Goal: Task Accomplishment & Management: Manage account settings

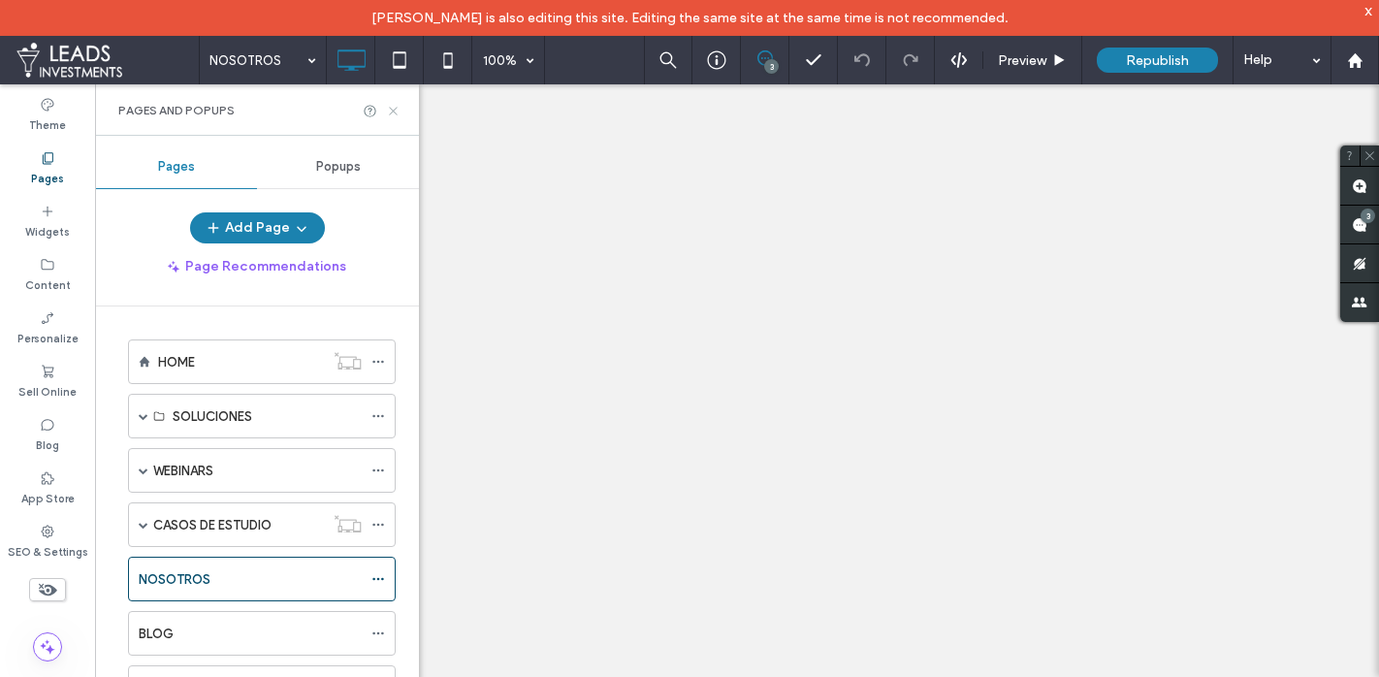
click at [397, 109] on icon at bounding box center [393, 111] width 15 height 15
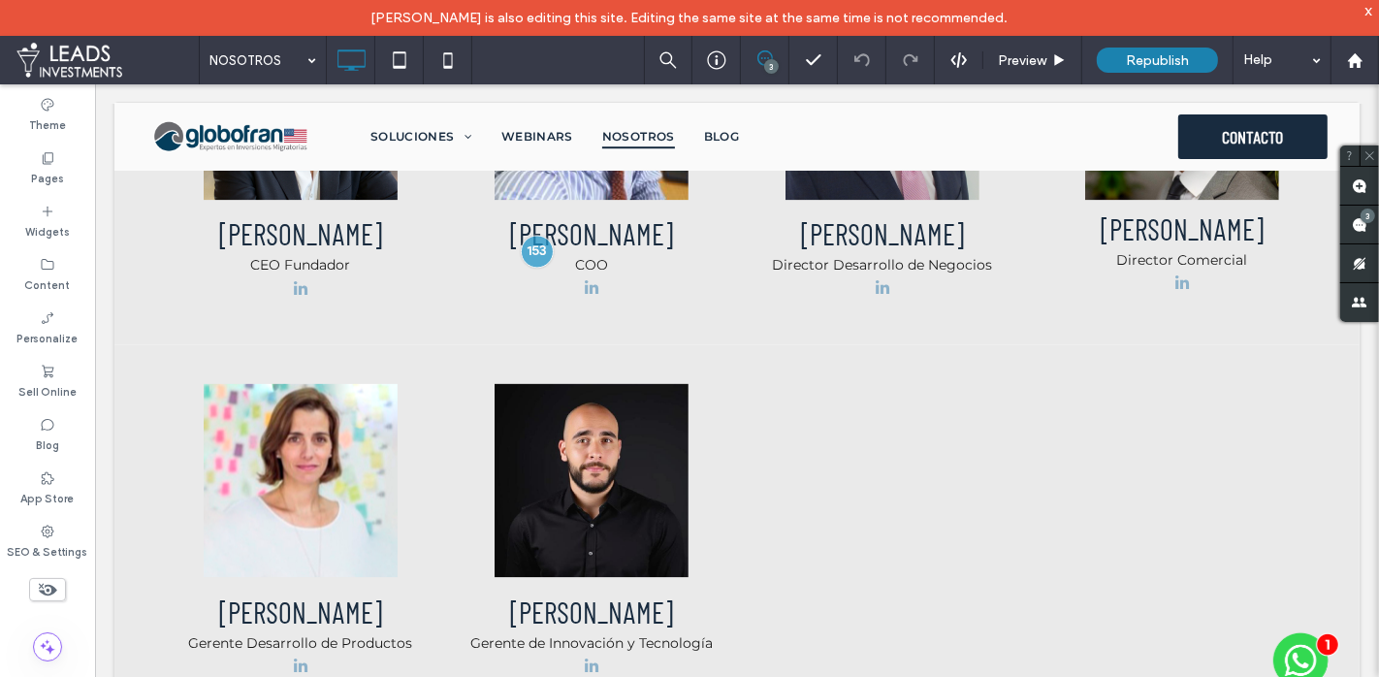
click at [39, 586] on icon at bounding box center [47, 589] width 21 height 21
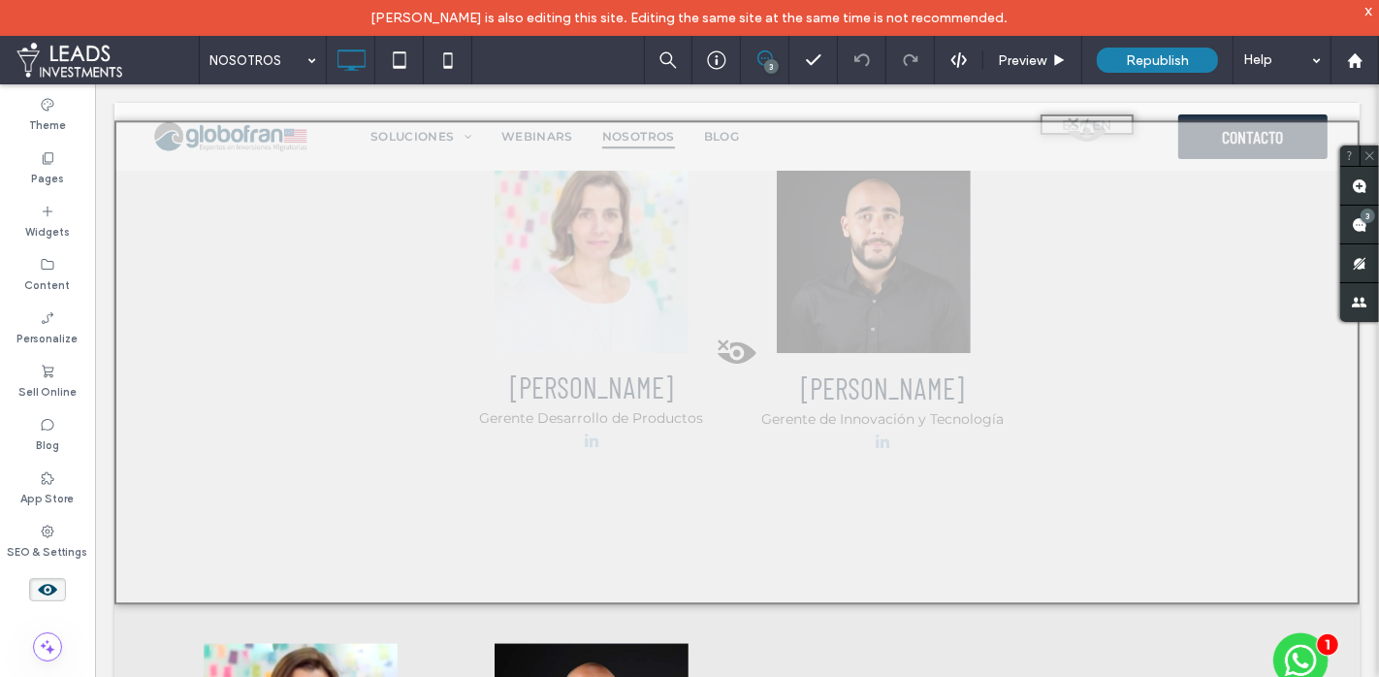
scroll to position [4212, 0]
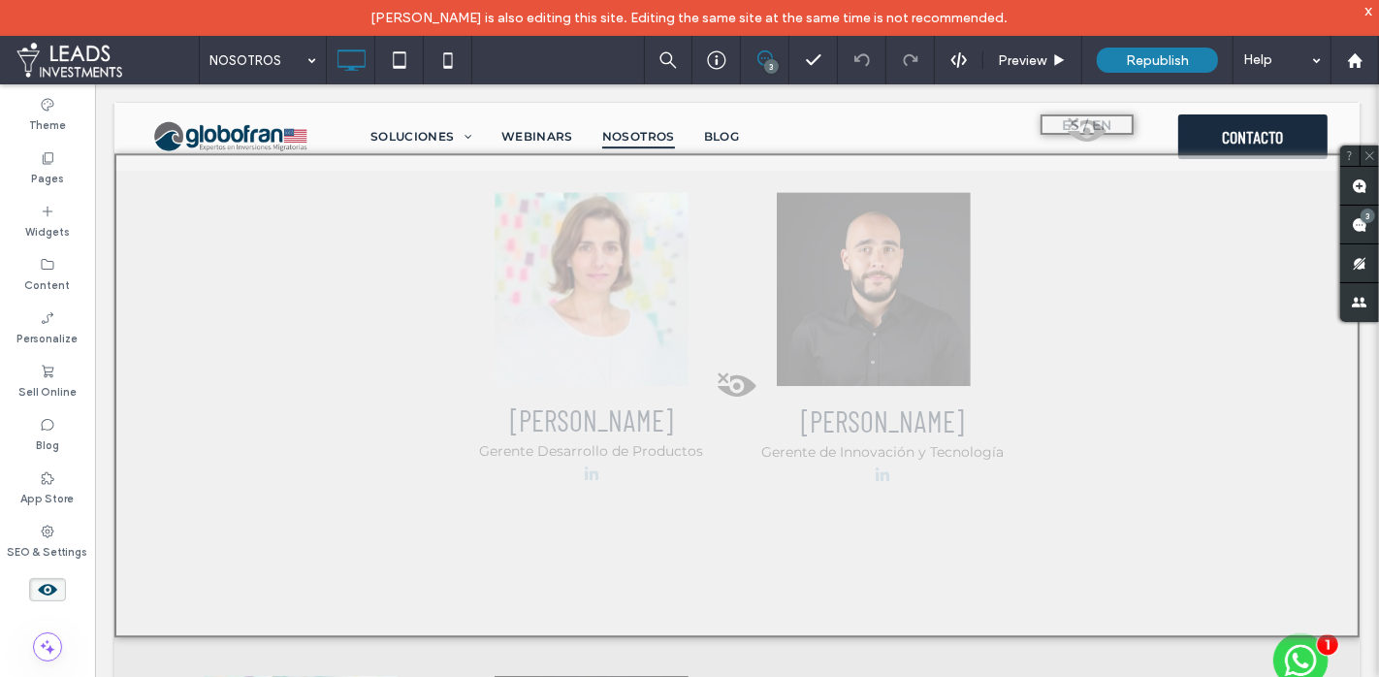
click at [764, 377] on div at bounding box center [737, 394] width 1246 height 484
click at [812, 404] on button "Yes" at bounding box center [792, 402] width 60 height 24
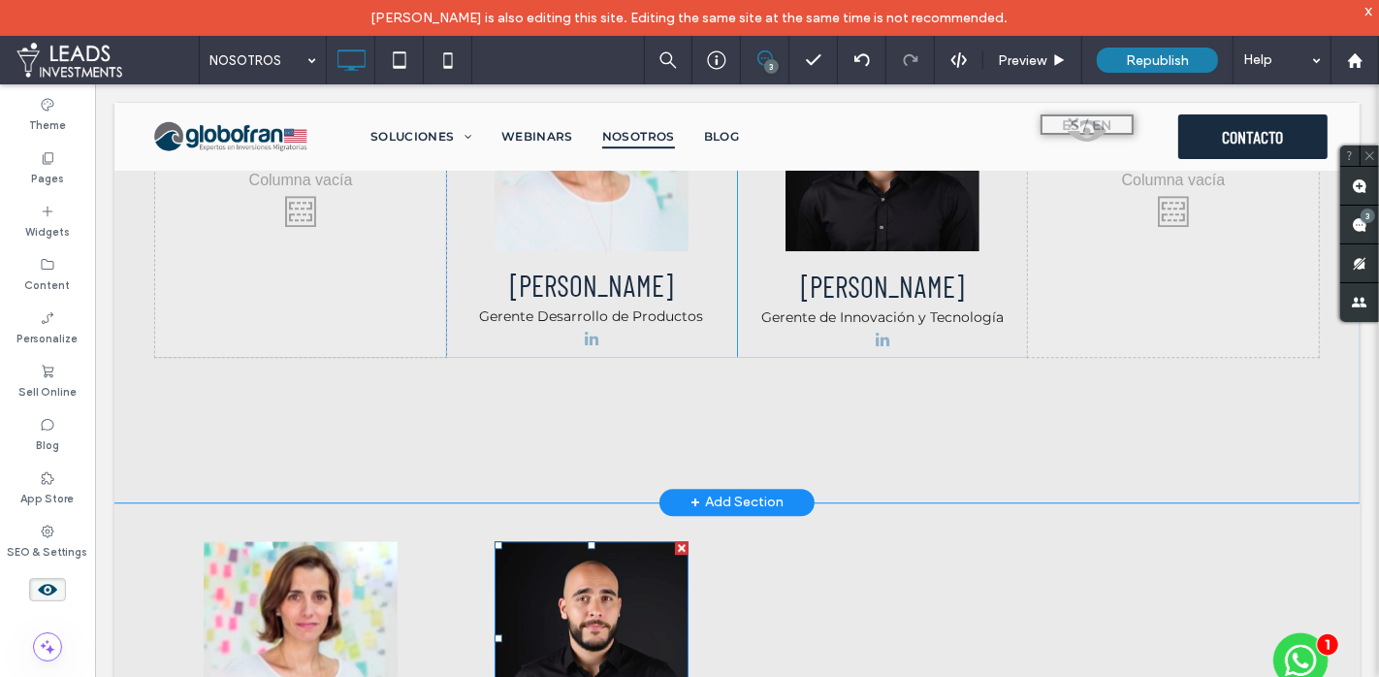
scroll to position [4033, 0]
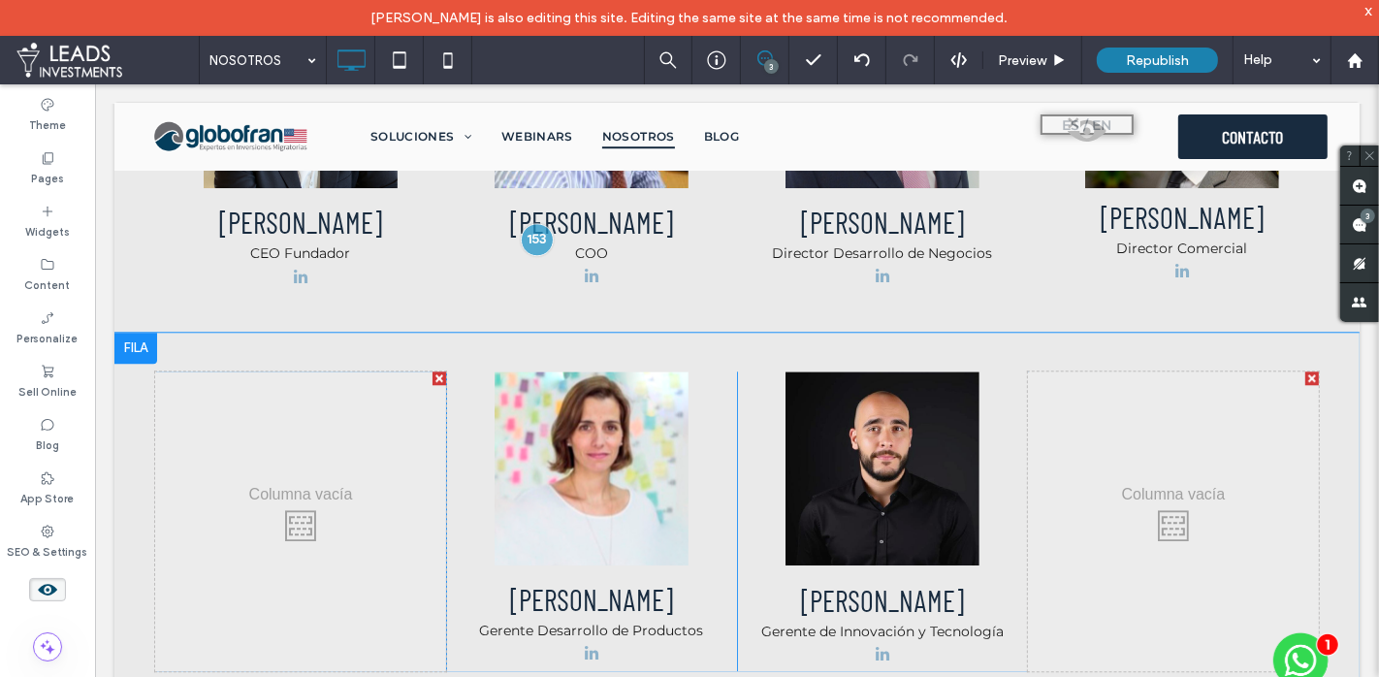
click at [154, 332] on div at bounding box center [135, 347] width 43 height 31
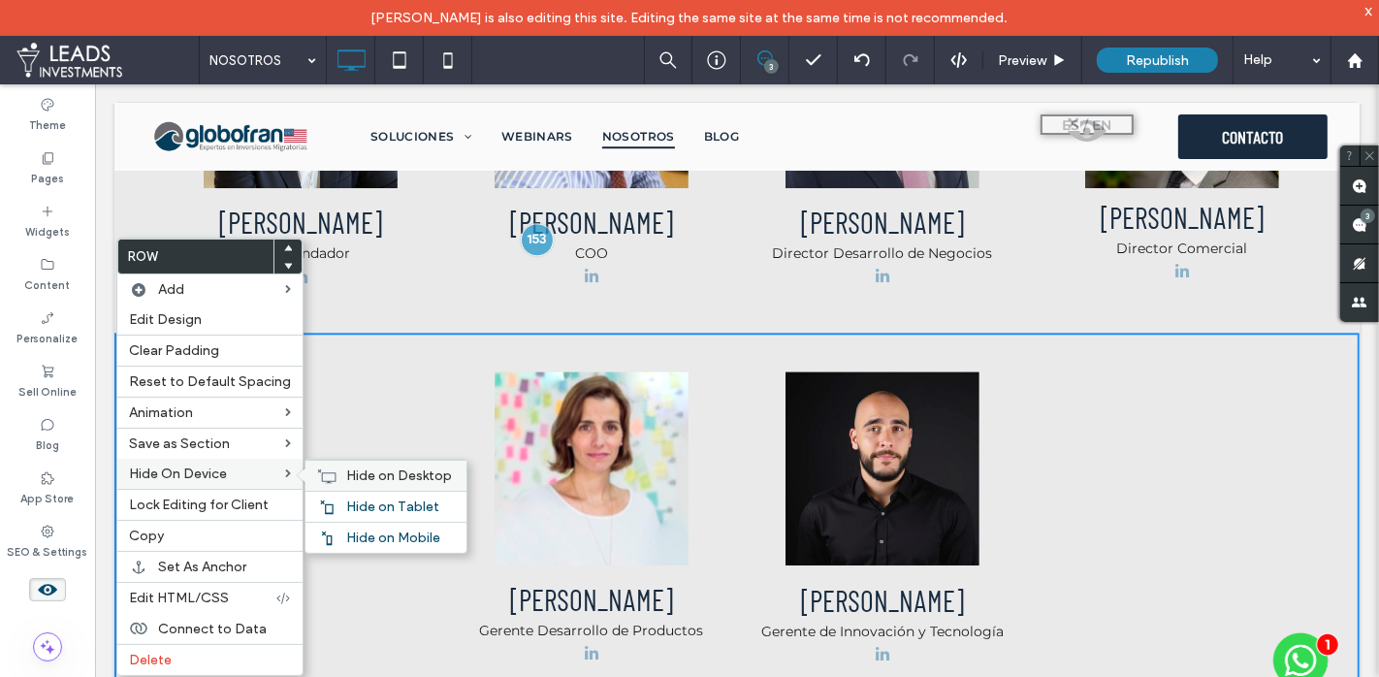
click at [402, 468] on span "Hide on Desktop" at bounding box center [399, 476] width 106 height 16
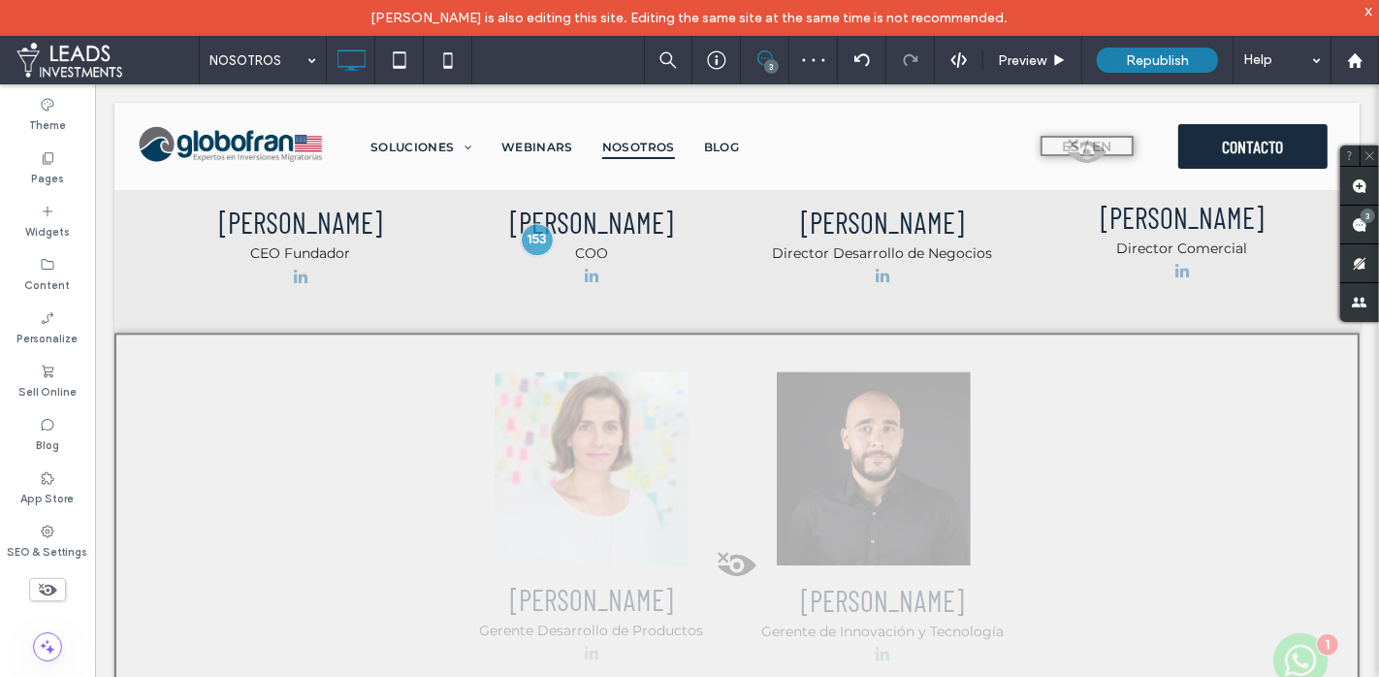
click at [50, 593] on use at bounding box center [48, 590] width 18 height 13
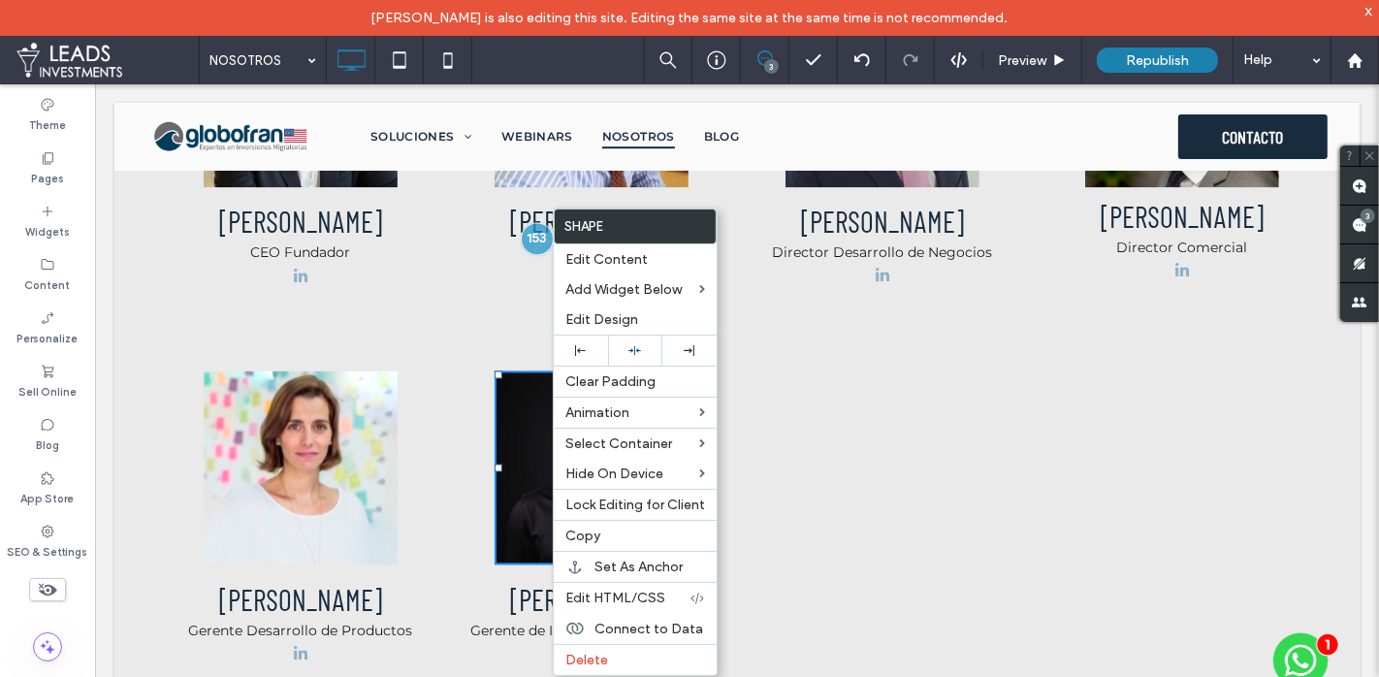
drag, startPoint x: 627, startPoint y: 529, endPoint x: 759, endPoint y: 499, distance: 135.3
click at [627, 529] on label "Copy" at bounding box center [636, 536] width 140 height 16
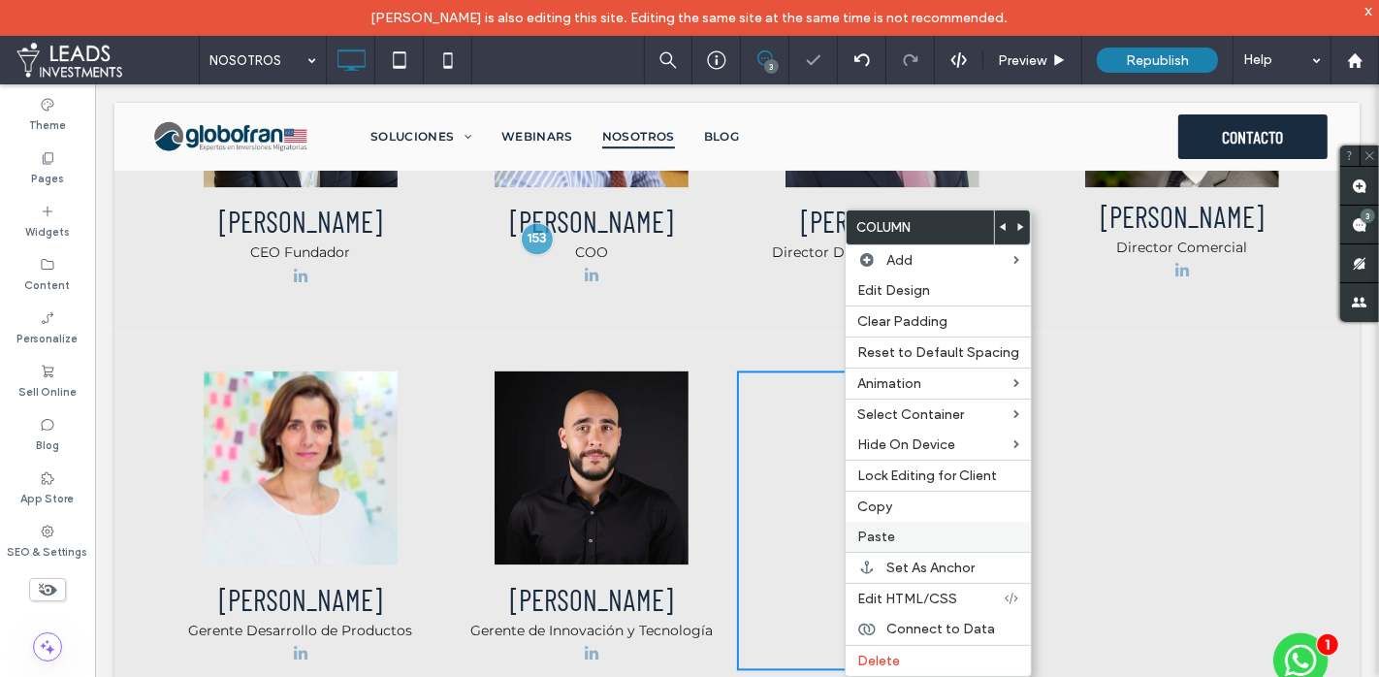
click at [888, 530] on span "Paste" at bounding box center [877, 537] width 38 height 16
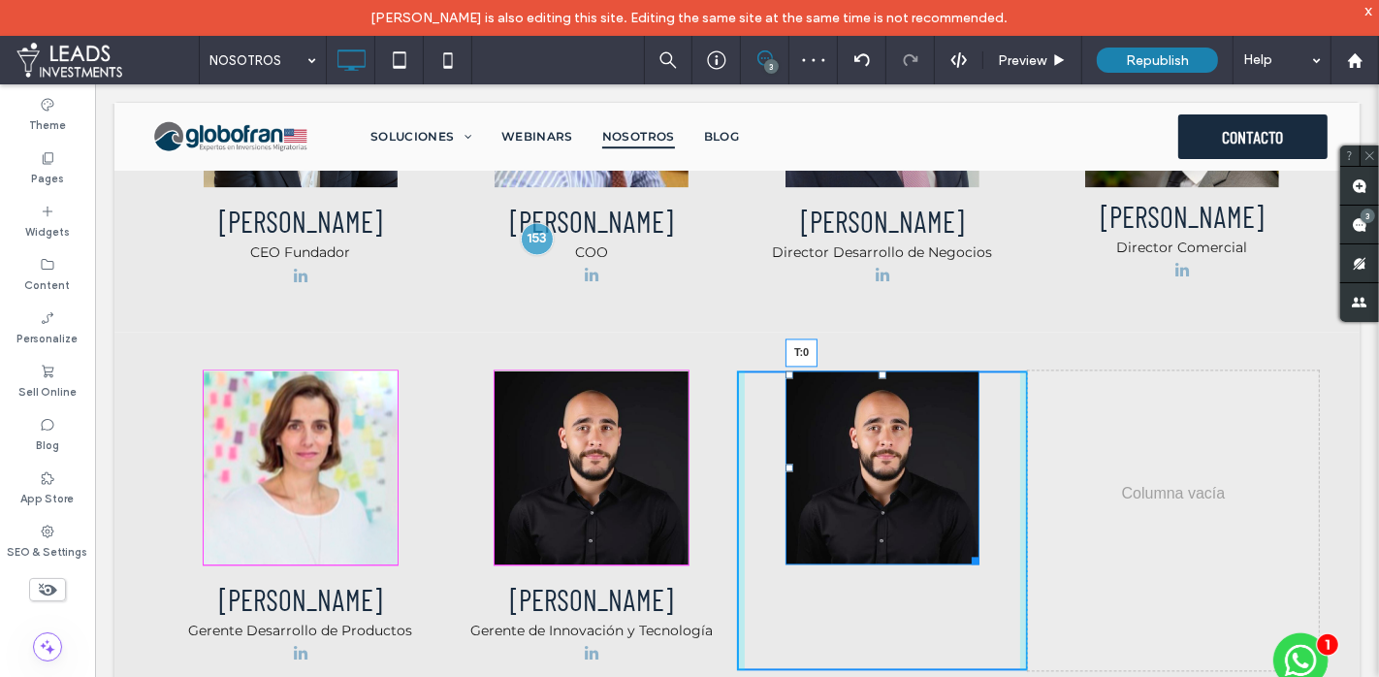
click at [883, 370] on div at bounding box center [882, 374] width 8 height 8
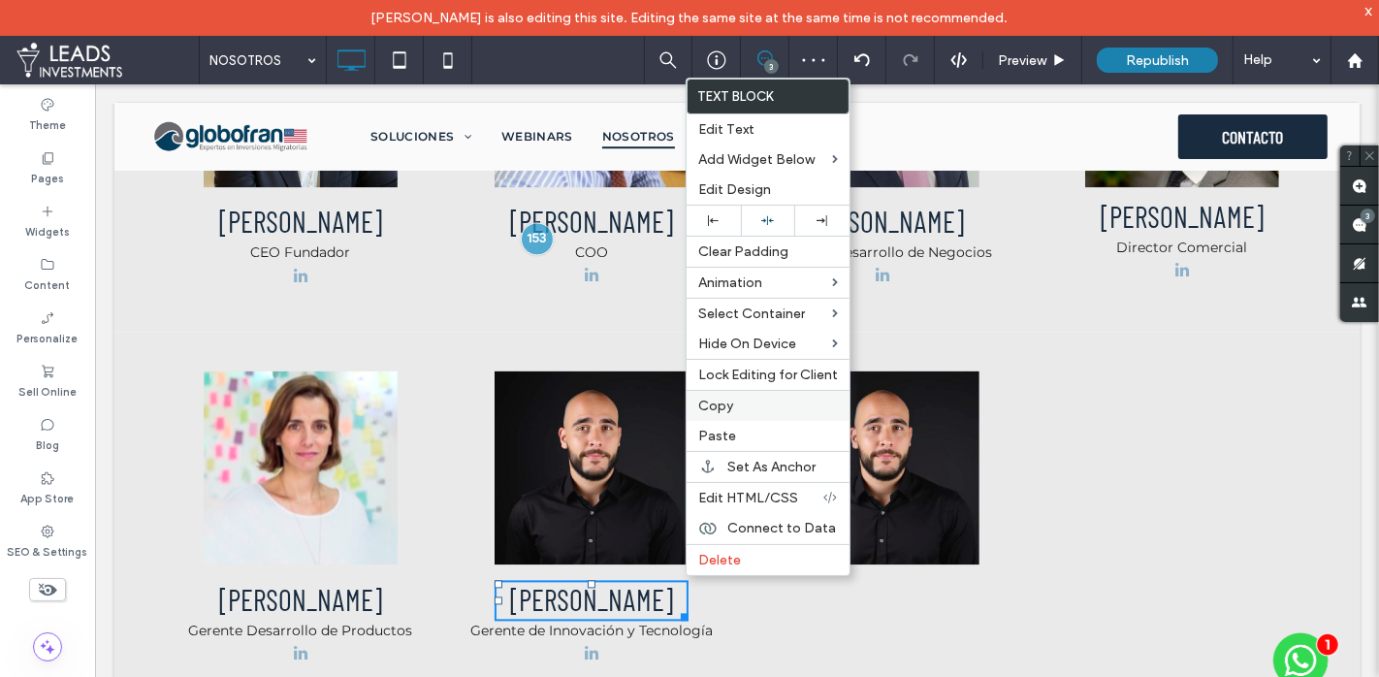
click at [733, 404] on label "Copy" at bounding box center [768, 406] width 140 height 16
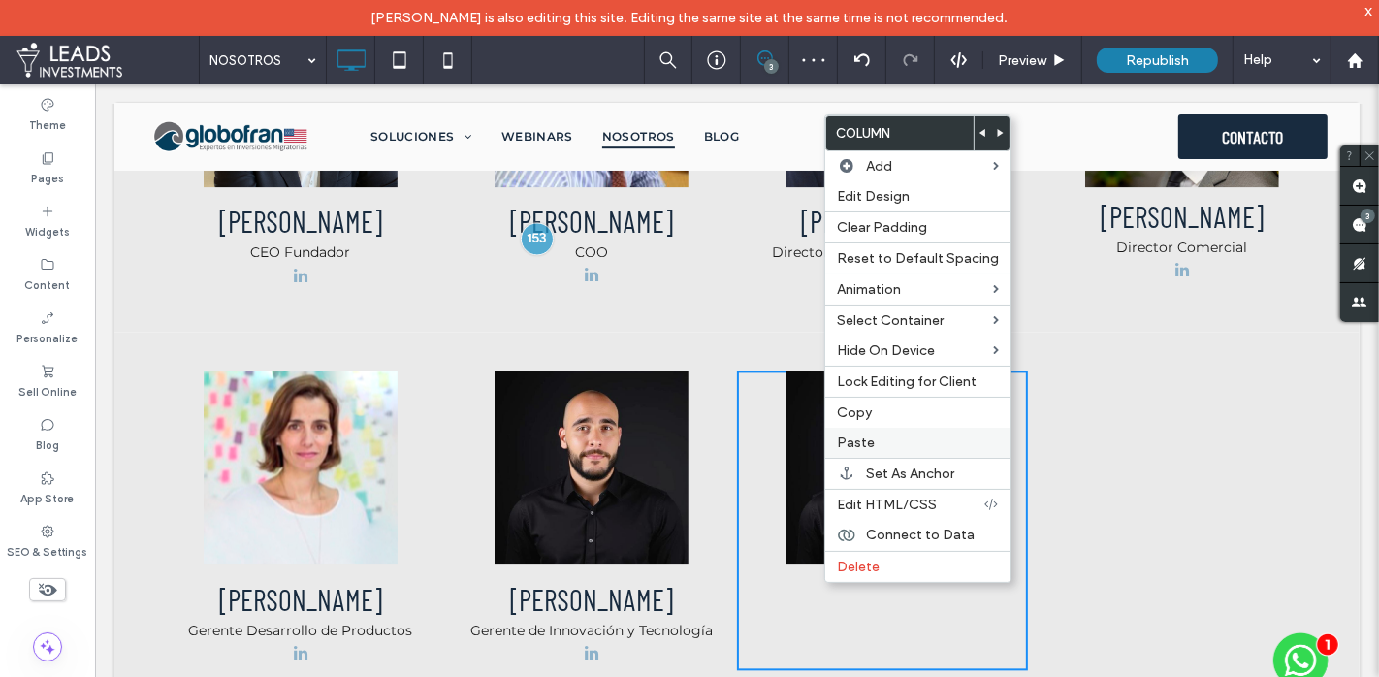
click at [874, 435] on label "Paste" at bounding box center [918, 443] width 162 height 16
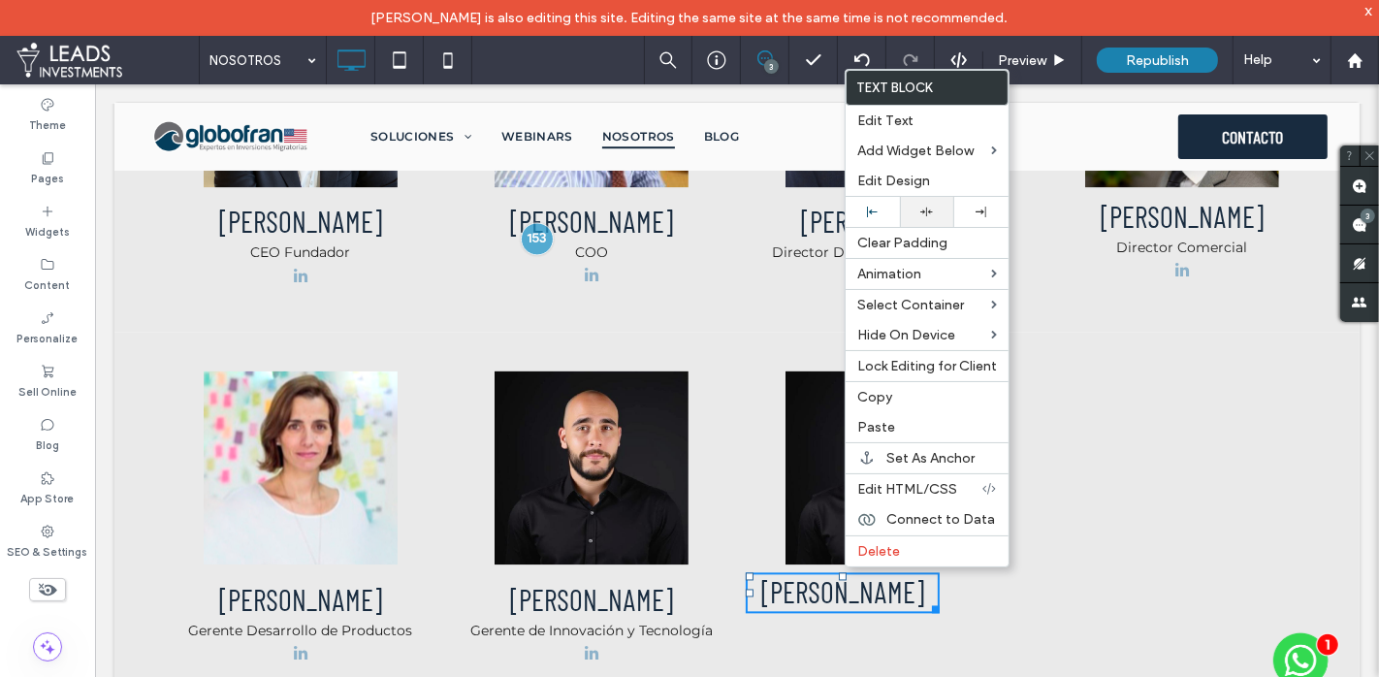
click at [922, 210] on icon at bounding box center [927, 212] width 13 height 13
drag, startPoint x: 913, startPoint y: 623, endPoint x: 905, endPoint y: 577, distance: 46.3
click at [913, 623] on div "Click To Paste [PERSON_NAME]" at bounding box center [881, 520] width 291 height 300
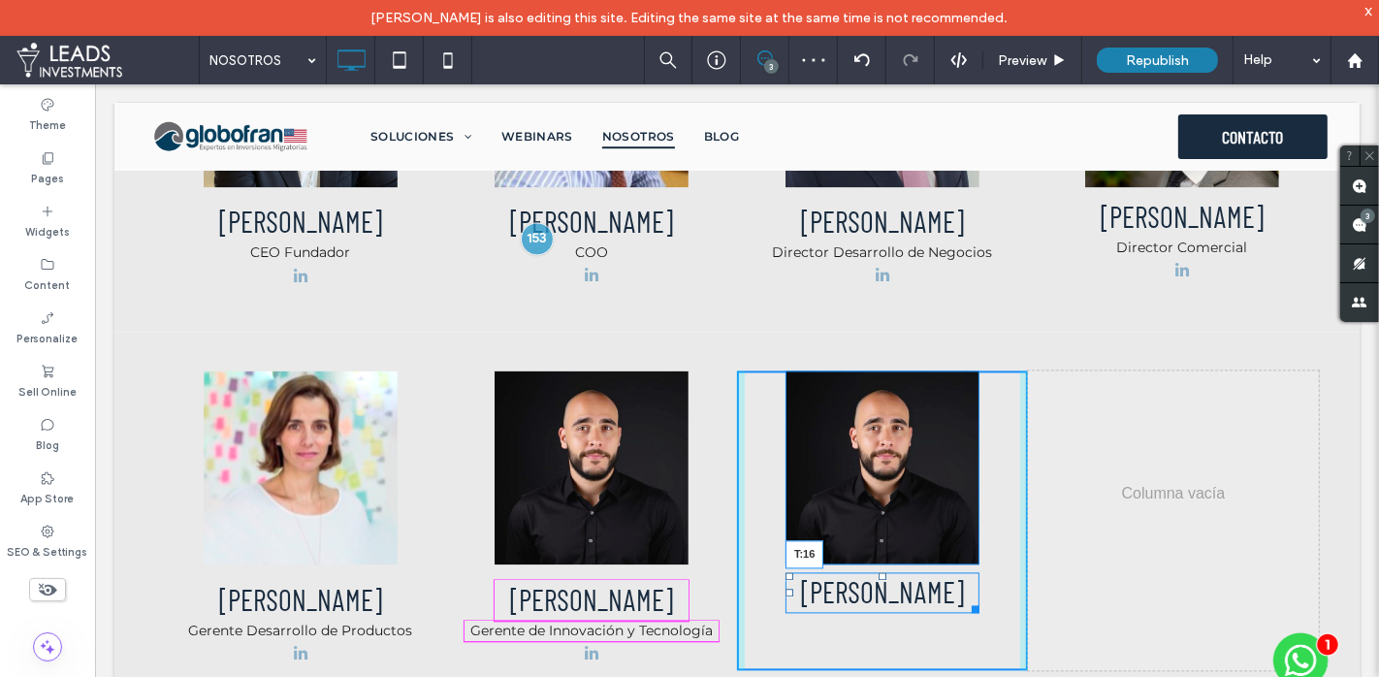
click at [883, 571] on div at bounding box center [882, 575] width 8 height 8
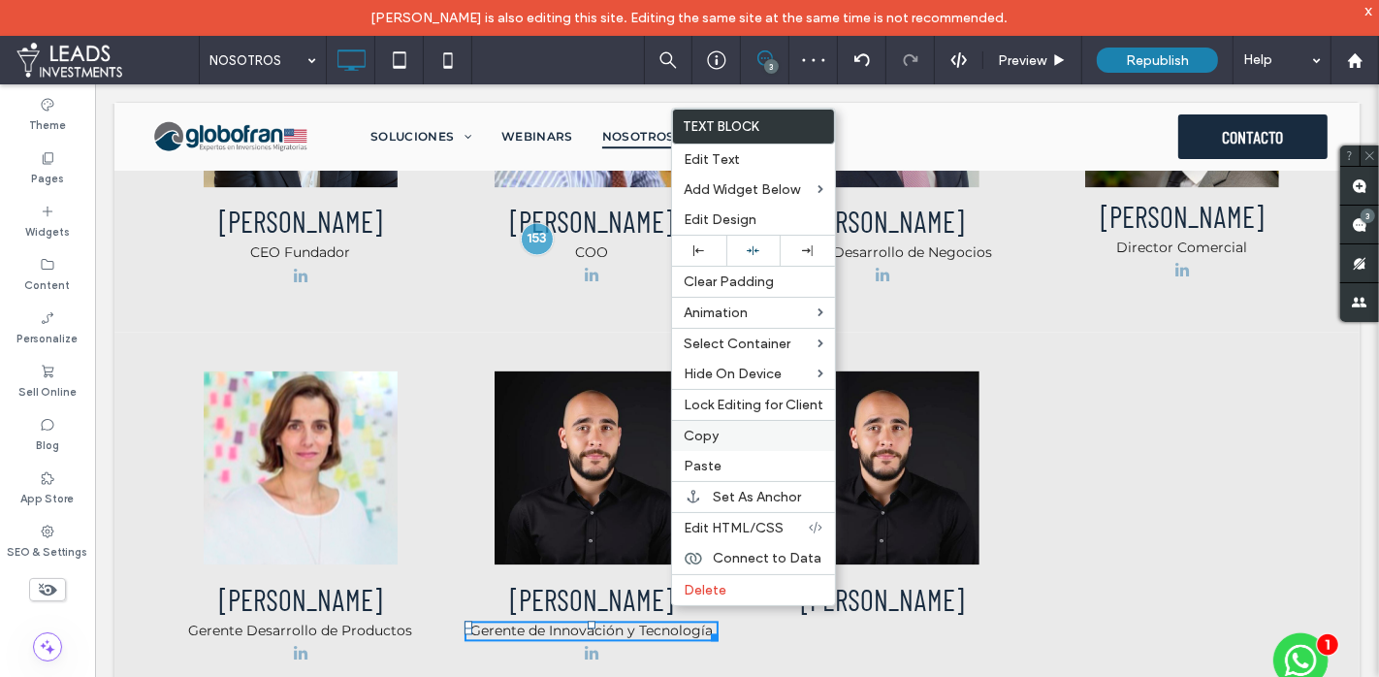
click at [718, 428] on label "Copy" at bounding box center [754, 436] width 140 height 16
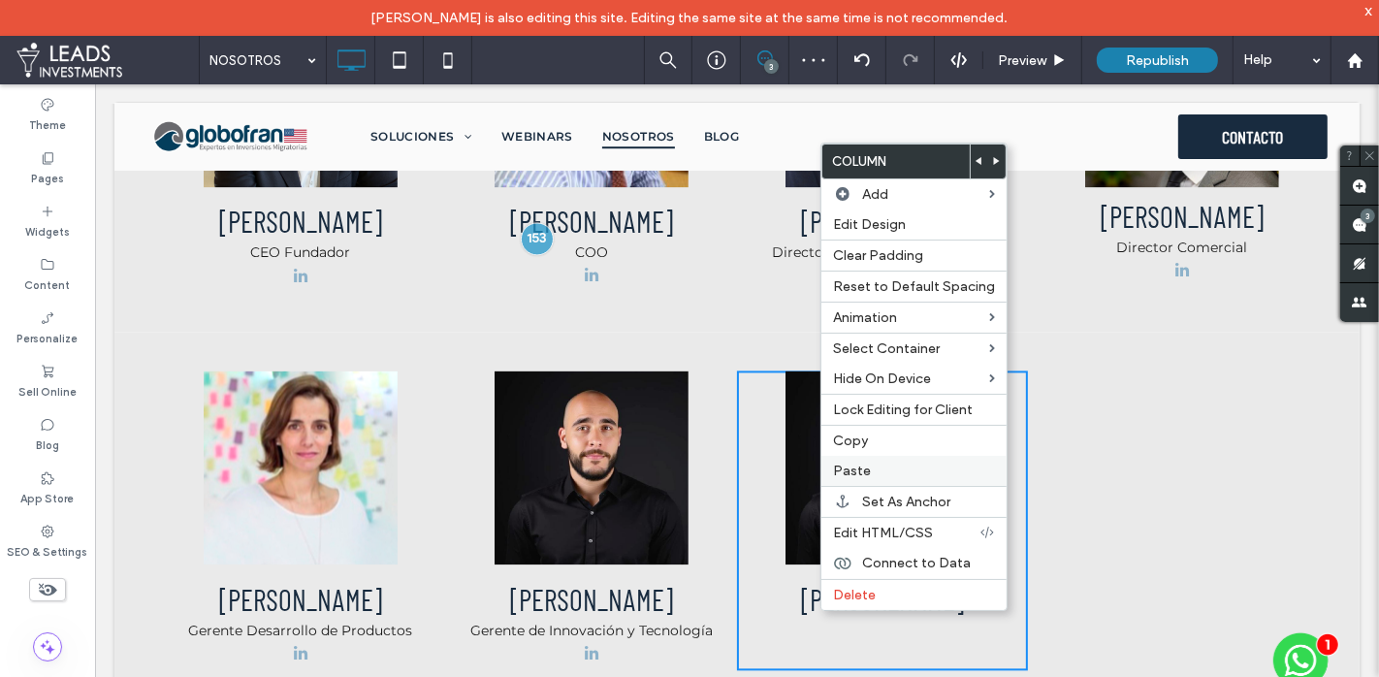
click at [868, 463] on label "Paste" at bounding box center [914, 471] width 162 height 16
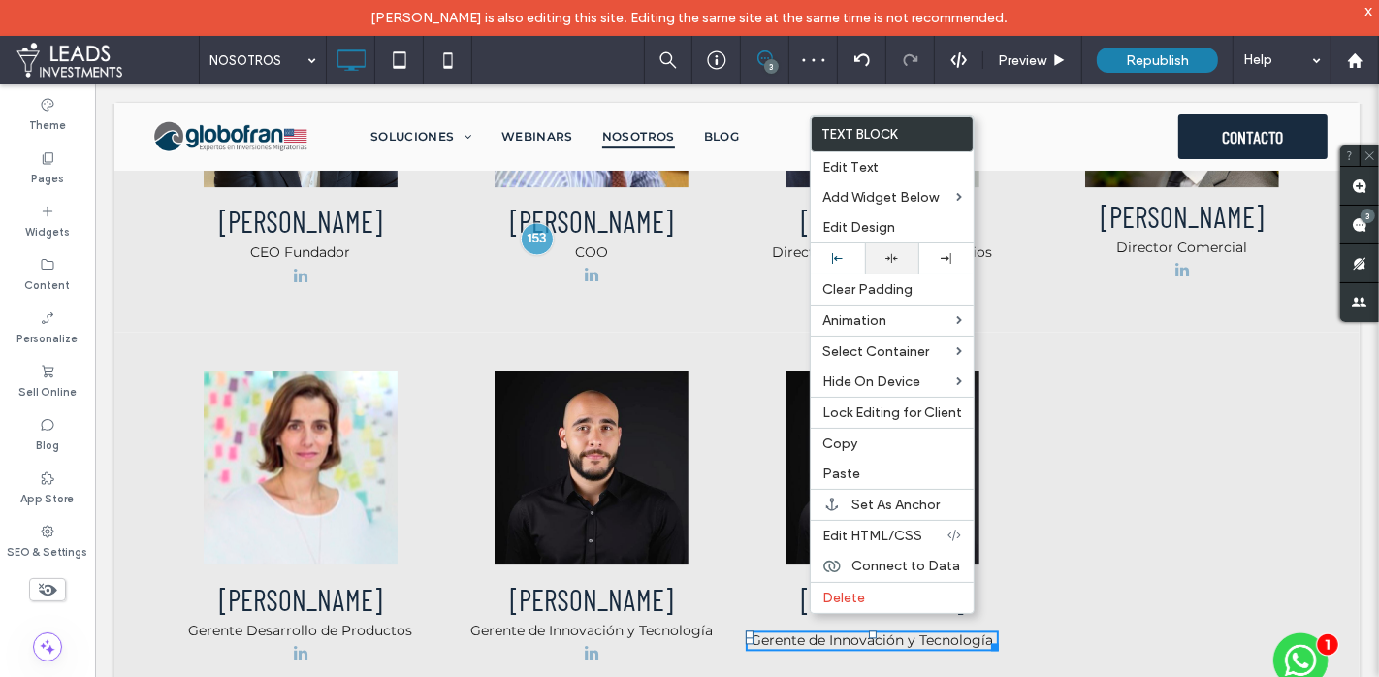
drag, startPoint x: 881, startPoint y: 267, endPoint x: 891, endPoint y: 256, distance: 14.4
click at [881, 263] on div at bounding box center [892, 258] width 54 height 30
drag, startPoint x: 1088, startPoint y: 613, endPoint x: 945, endPoint y: 627, distance: 144.2
click at [1086, 610] on div "Click To Paste" at bounding box center [1172, 520] width 291 height 300
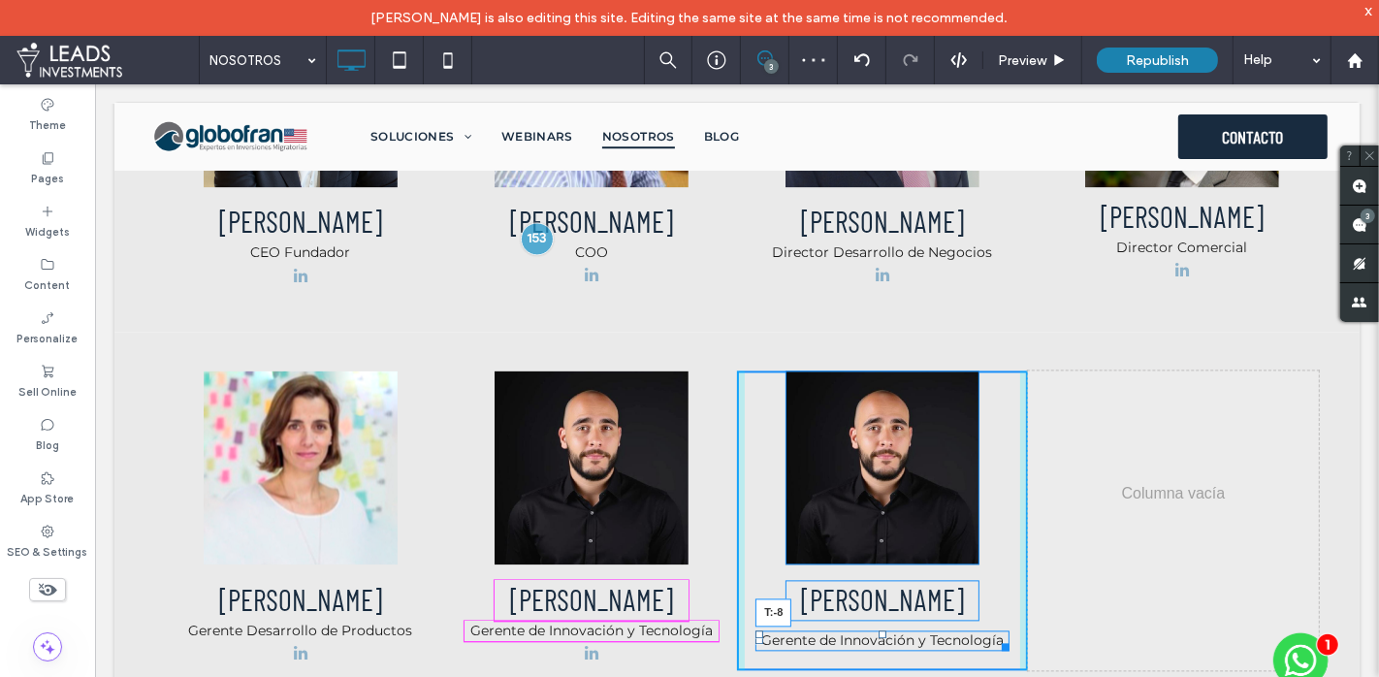
drag, startPoint x: 885, startPoint y: 599, endPoint x: 888, endPoint y: 584, distance: 14.8
click at [888, 584] on div "Click To Paste [PERSON_NAME] Gerente de Innovación y Tecnología T:-8" at bounding box center [881, 520] width 291 height 300
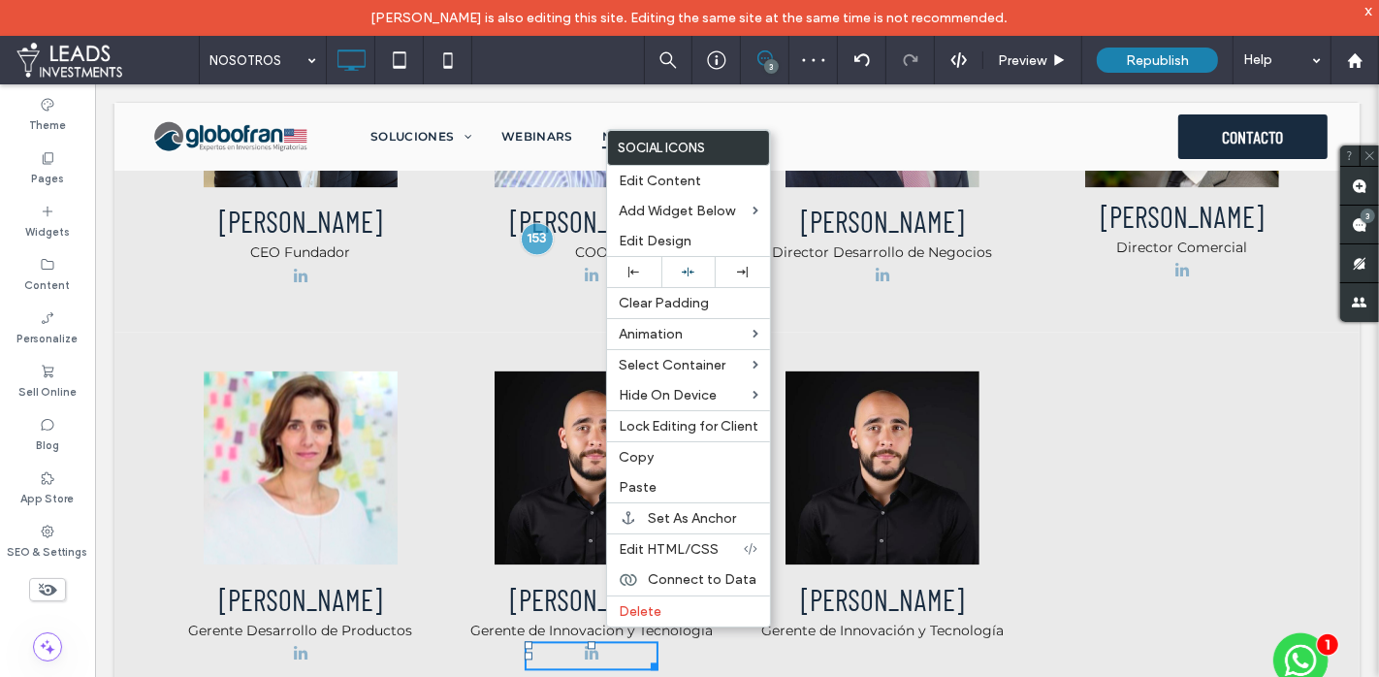
drag, startPoint x: 656, startPoint y: 450, endPoint x: 852, endPoint y: 556, distance: 222.7
click at [656, 451] on label "Copy" at bounding box center [689, 457] width 140 height 16
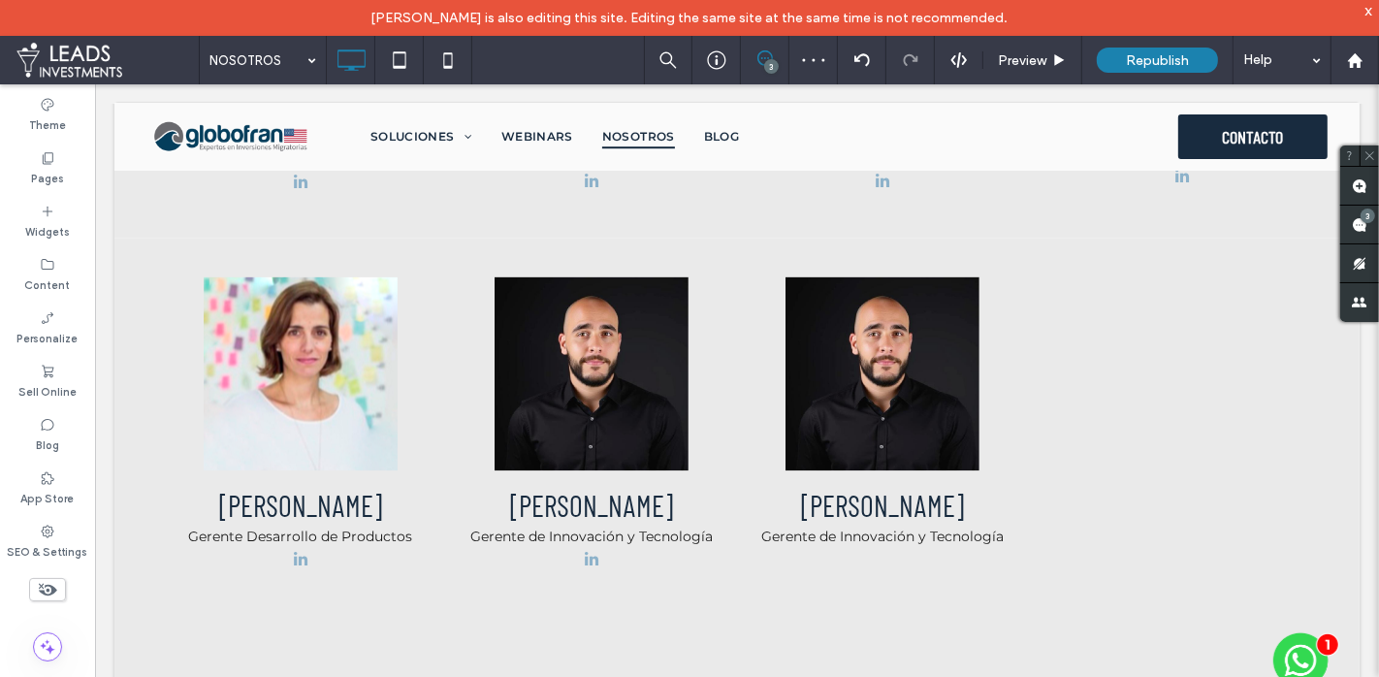
scroll to position [3504, 0]
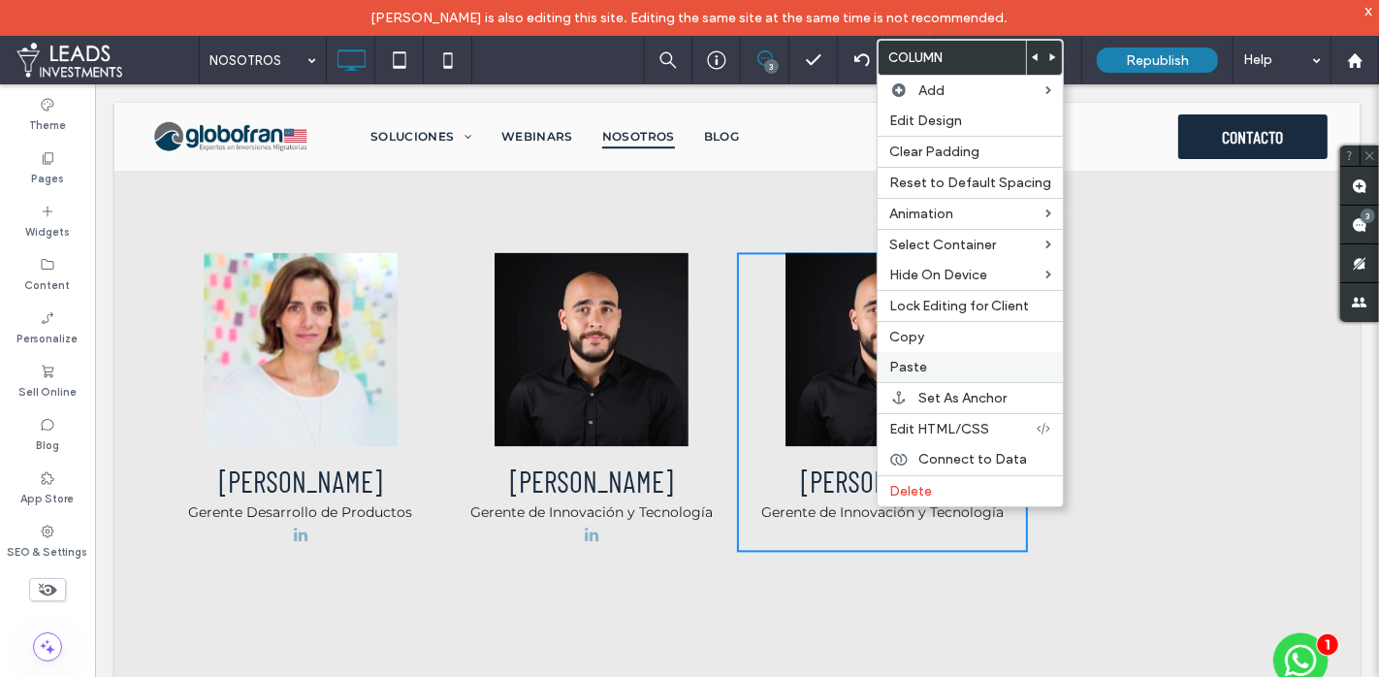
click at [938, 362] on label "Paste" at bounding box center [971, 367] width 162 height 16
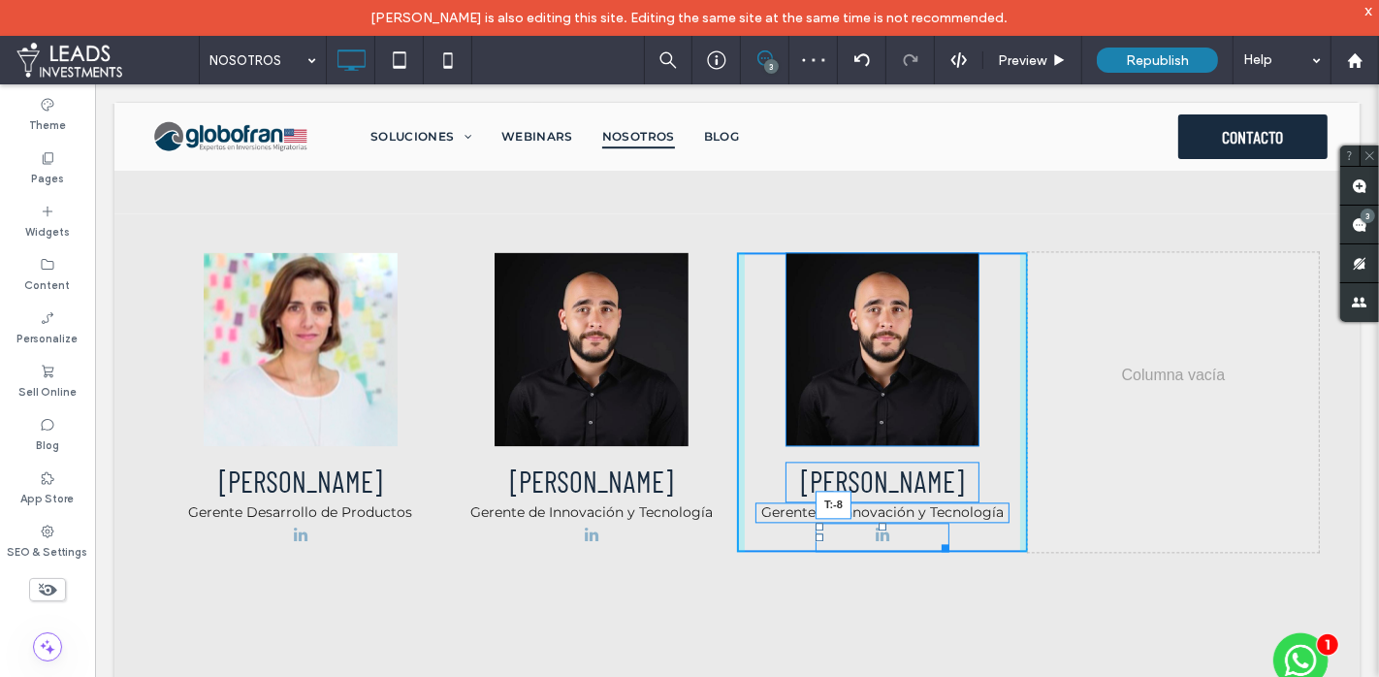
drag, startPoint x: 883, startPoint y: 502, endPoint x: 890, endPoint y: 484, distance: 18.7
click at [890, 484] on div "Click To Paste [PERSON_NAME] Gerente de Innovación y Tecnología T:-8" at bounding box center [881, 401] width 291 height 300
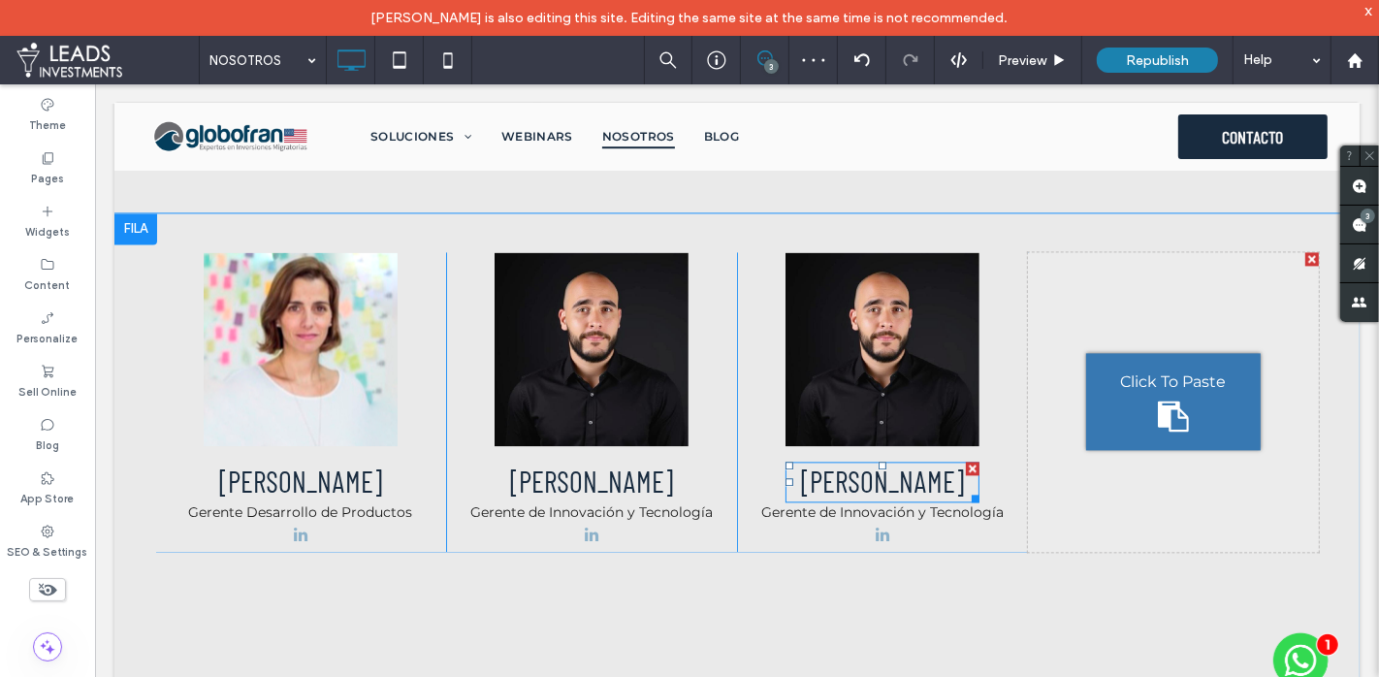
click at [873, 463] on span "[PERSON_NAME]" at bounding box center [881, 480] width 163 height 35
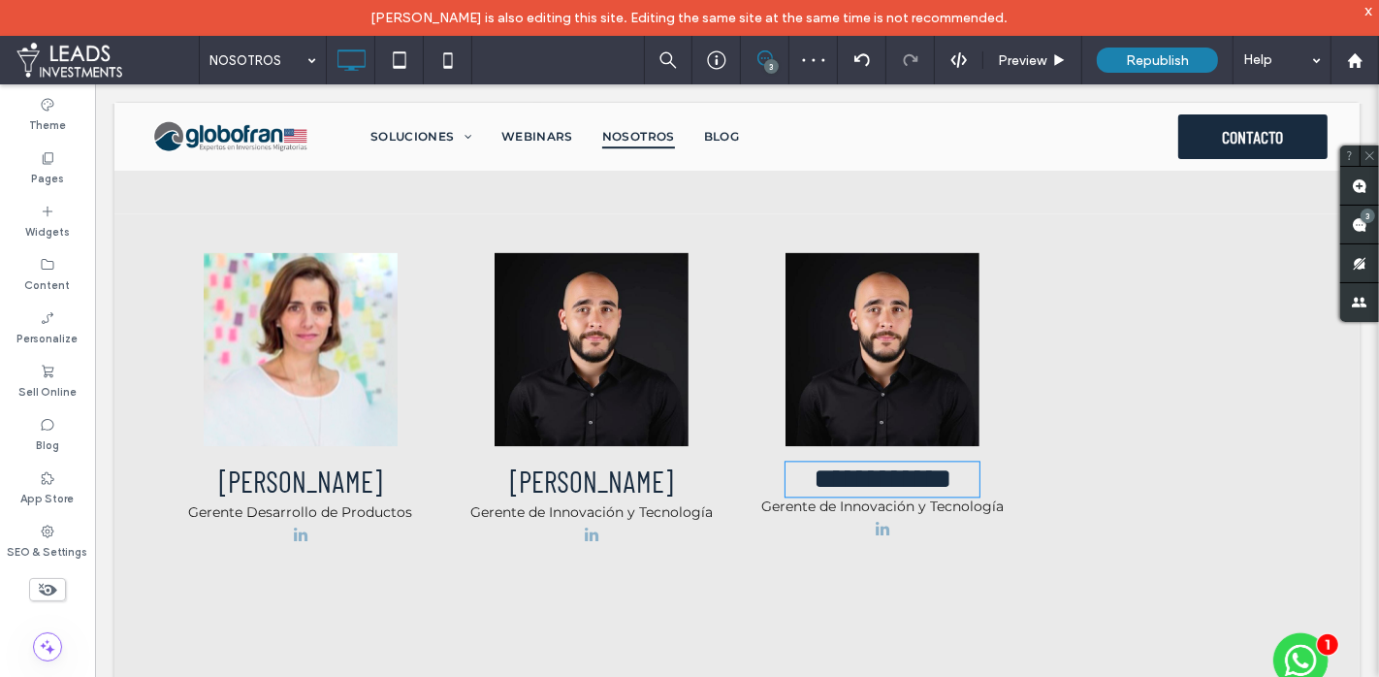
type input "**********"
type input "**"
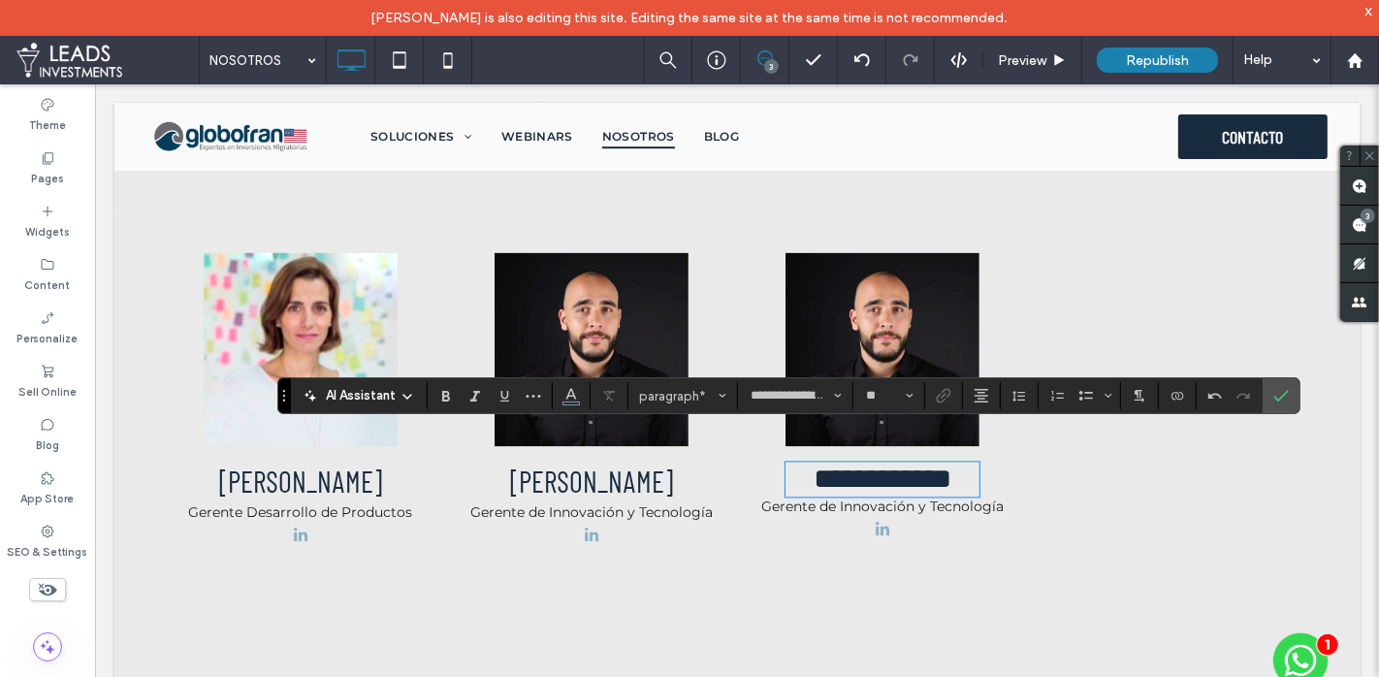
click at [856, 497] on span "Gerente de Innovación y Tecnología" at bounding box center [882, 505] width 243 height 17
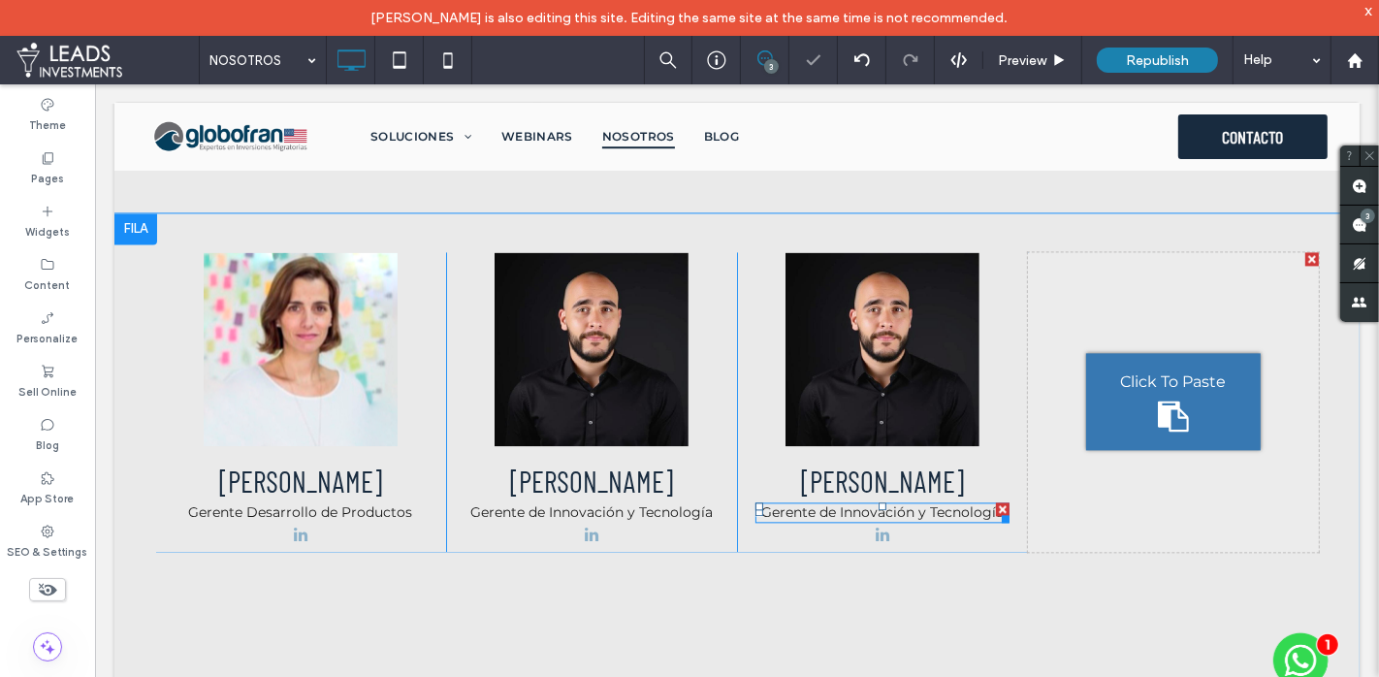
click at [829, 503] on span "Gerente de Innovación y Tecnología" at bounding box center [882, 511] width 243 height 17
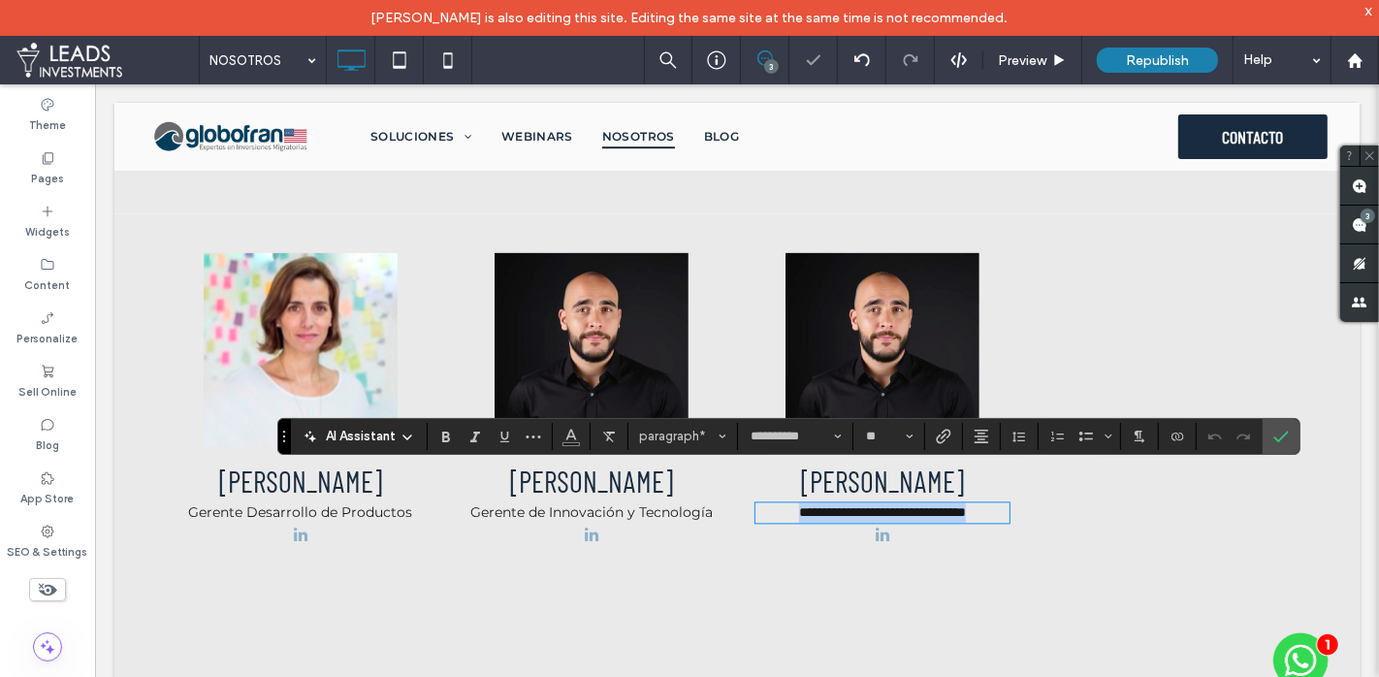
click at [860, 504] on span "**********" at bounding box center [881, 511] width 167 height 14
drag, startPoint x: 763, startPoint y: 482, endPoint x: 1001, endPoint y: 479, distance: 237.7
click at [965, 504] on span "**********" at bounding box center [881, 511] width 167 height 14
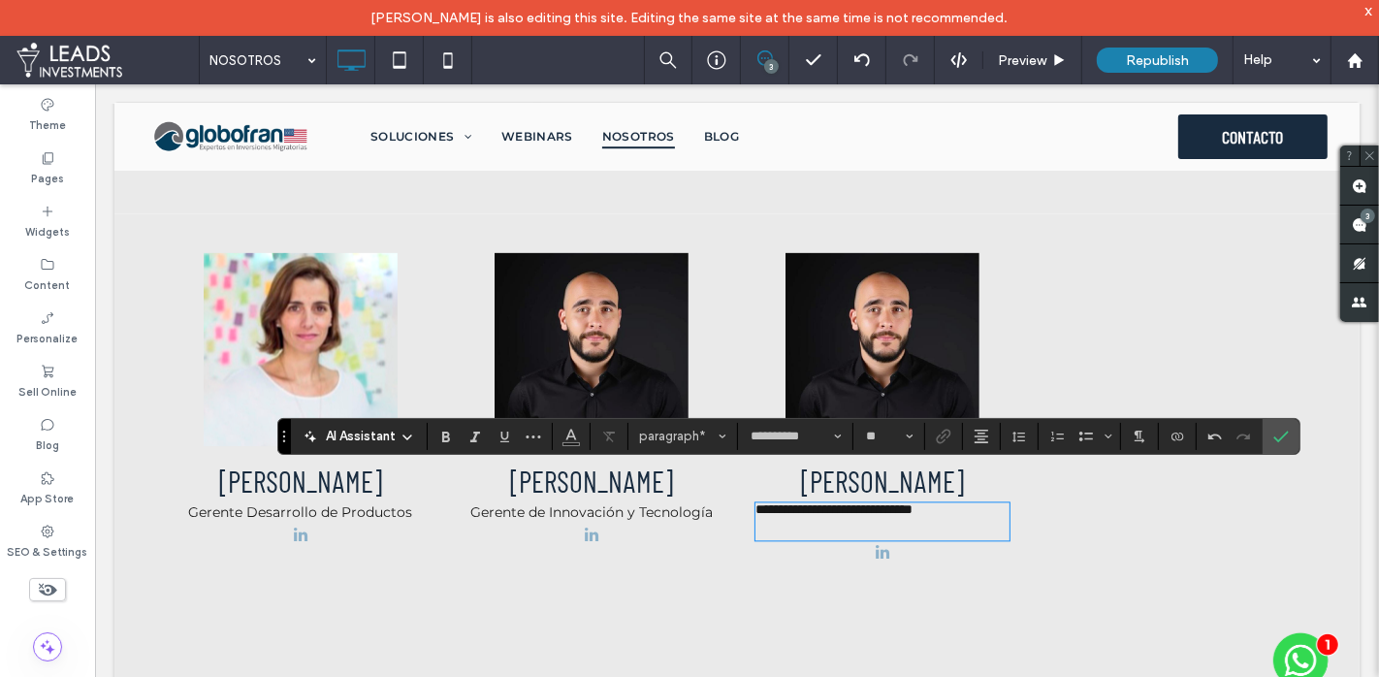
scroll to position [0, 0]
type input "**"
drag, startPoint x: 978, startPoint y: 478, endPoint x: 756, endPoint y: 472, distance: 222.2
click at [752, 473] on div "**********" at bounding box center [881, 401] width 291 height 300
click at [975, 433] on use "Alignment" at bounding box center [982, 437] width 14 height 14
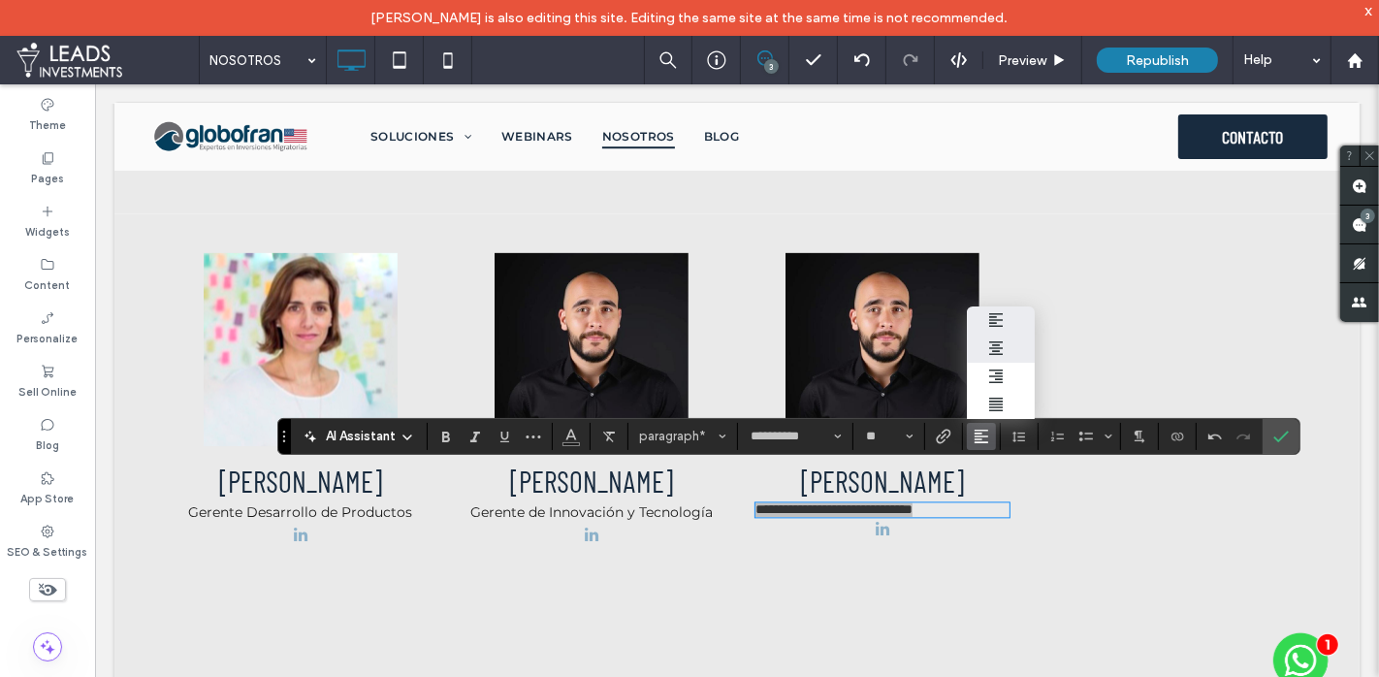
click at [1005, 347] on div "ui.textEditor.alignment.center" at bounding box center [1001, 349] width 25 height 16
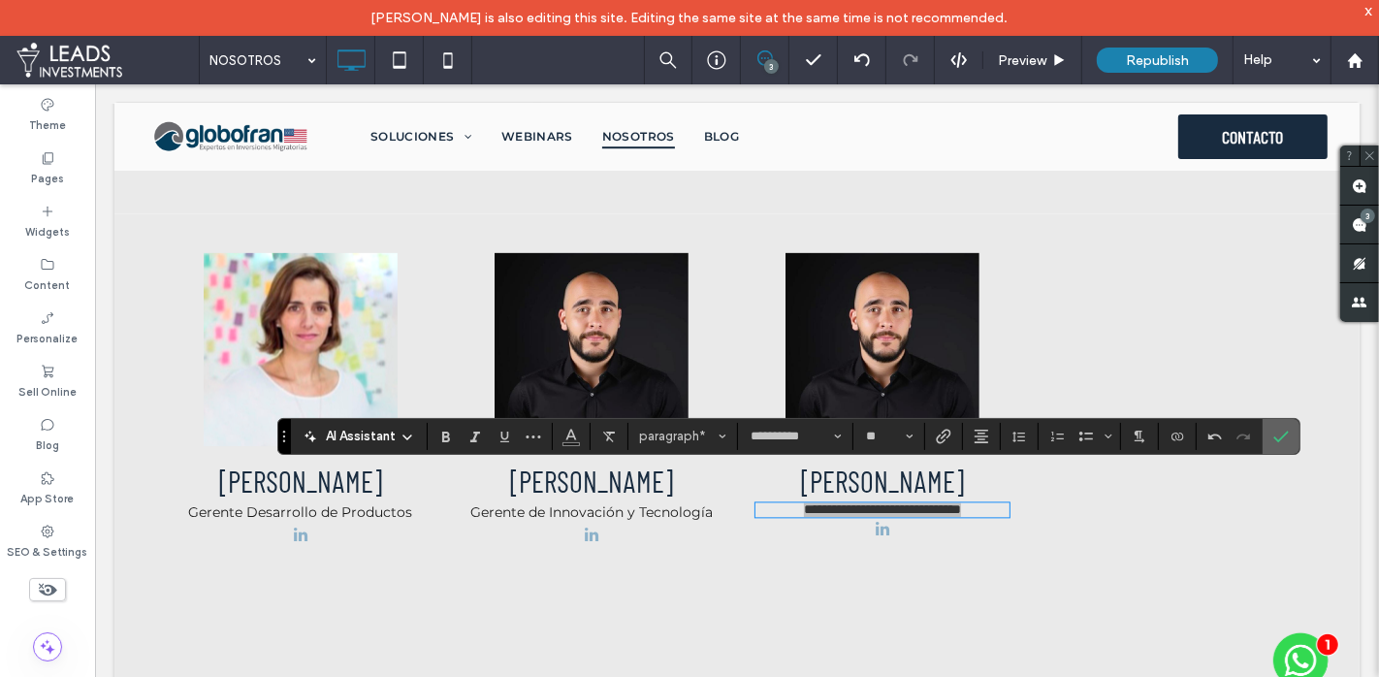
drag, startPoint x: 1280, startPoint y: 439, endPoint x: 1184, endPoint y: 355, distance: 127.9
click at [1280, 439] on icon "Confirm" at bounding box center [1282, 437] width 16 height 16
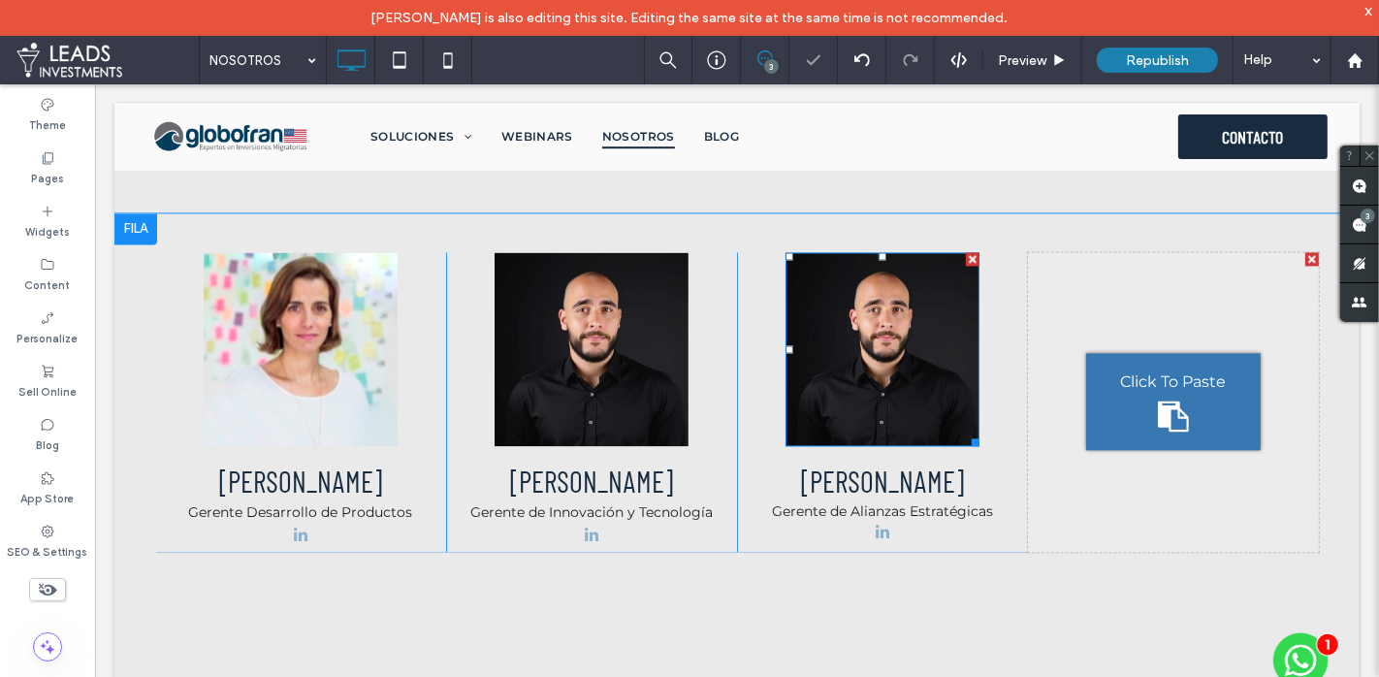
click at [896, 331] on link at bounding box center [882, 348] width 194 height 194
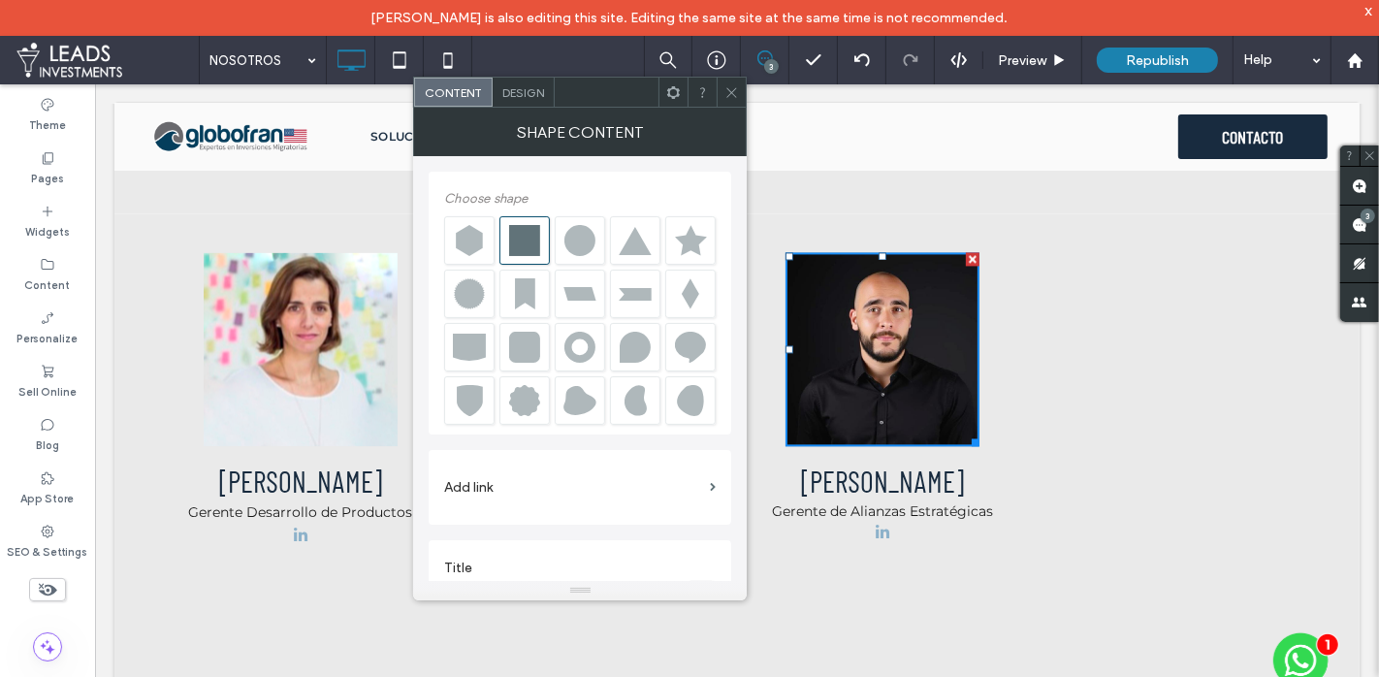
click at [539, 100] on div "Design" at bounding box center [524, 92] width 62 height 29
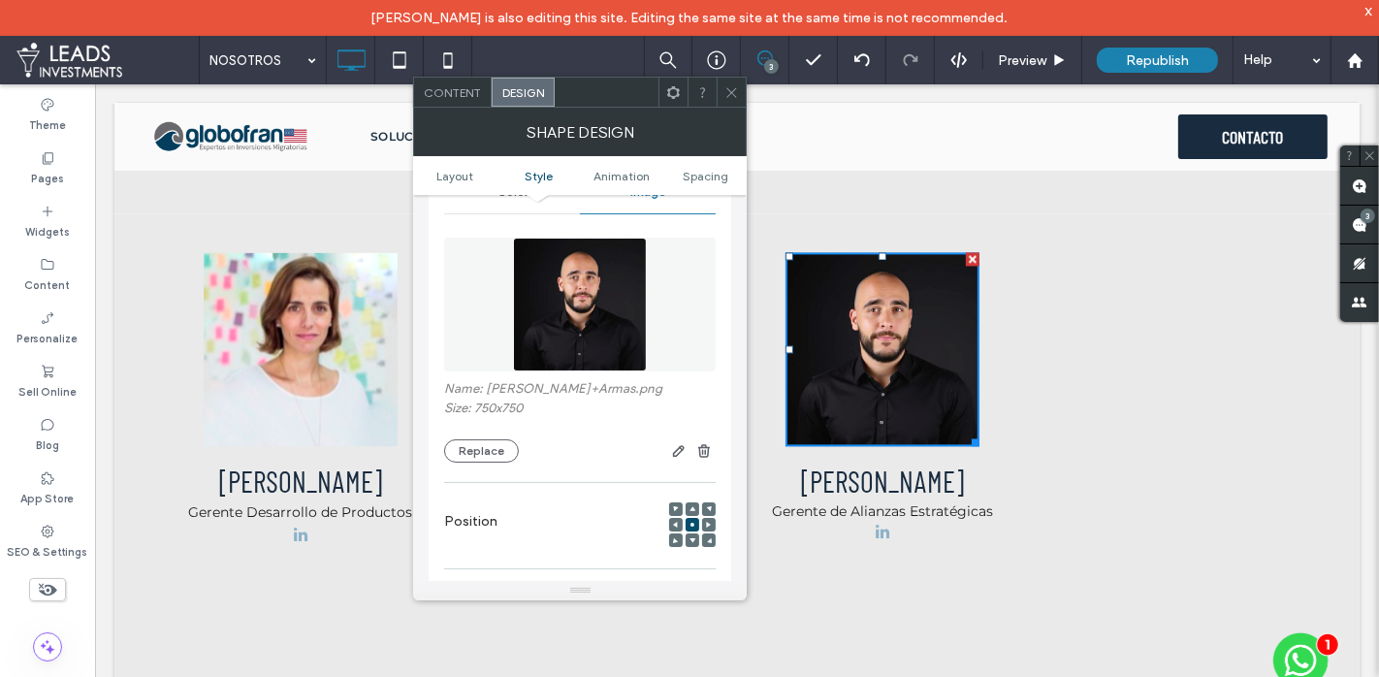
scroll to position [749, 0]
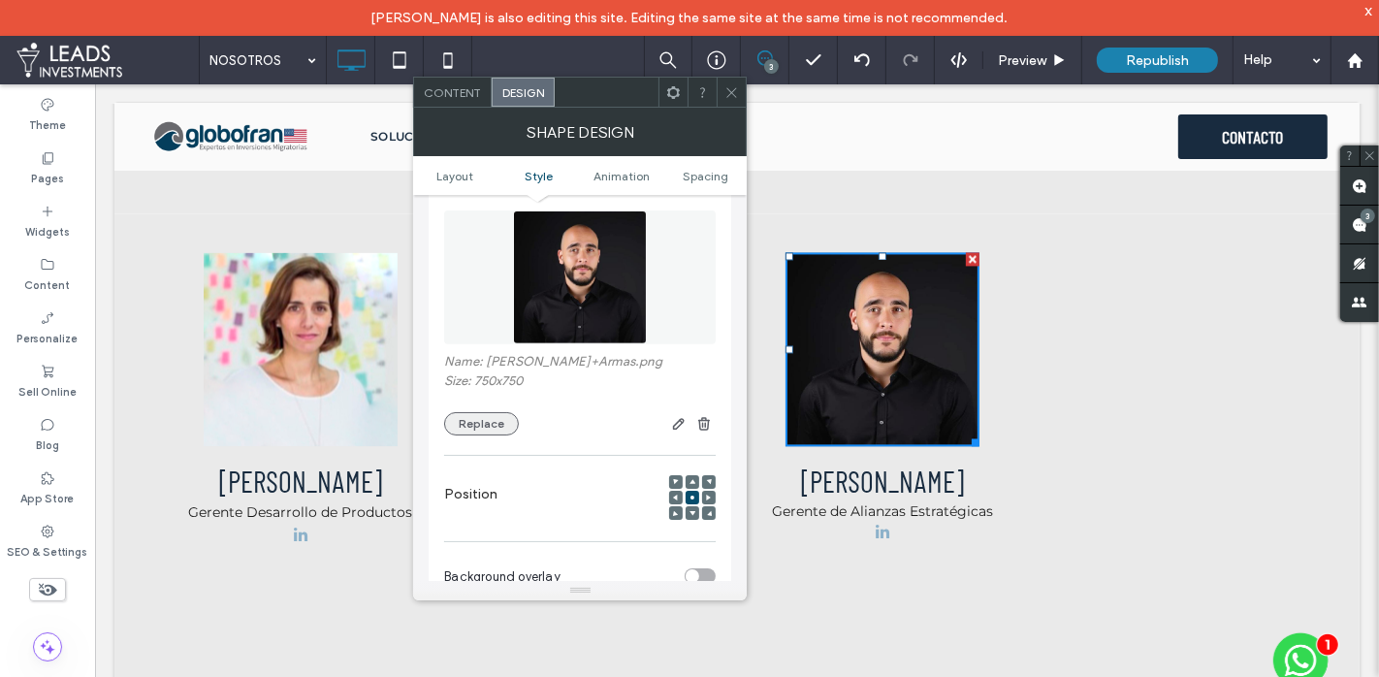
click at [484, 419] on button "Replace" at bounding box center [481, 423] width 75 height 23
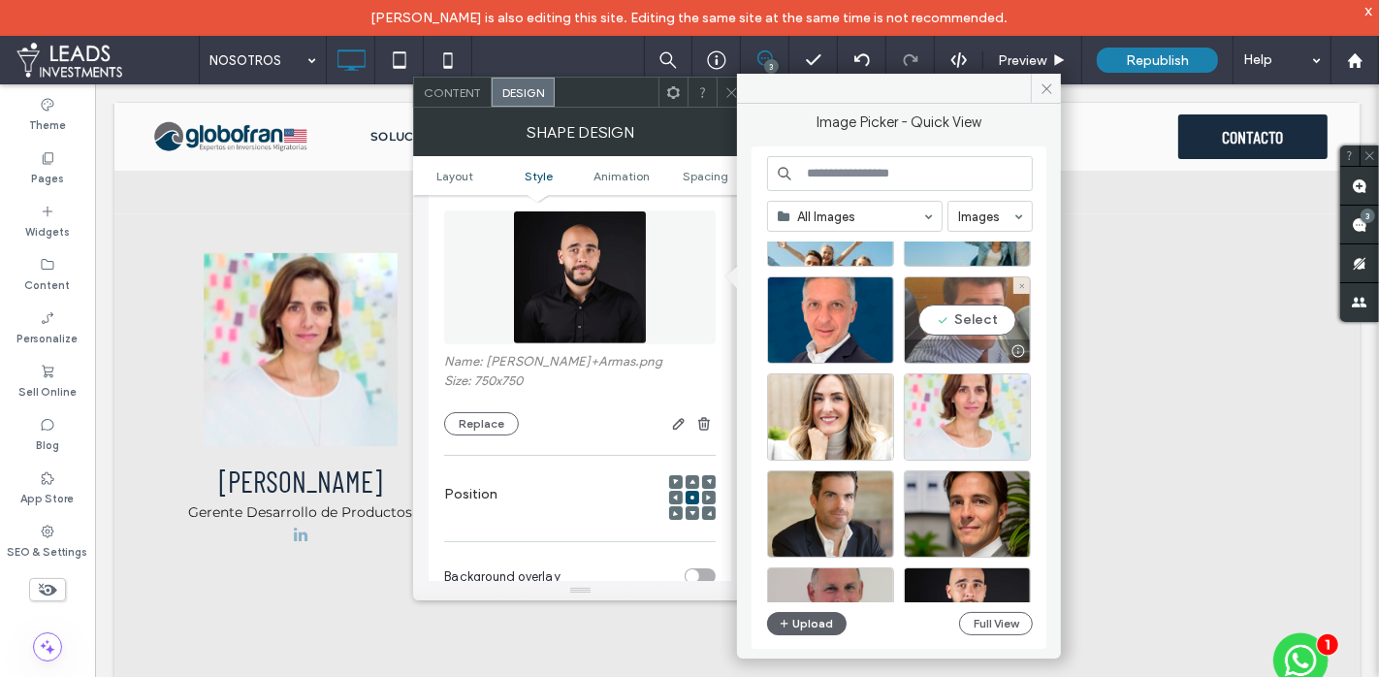
scroll to position [192, 0]
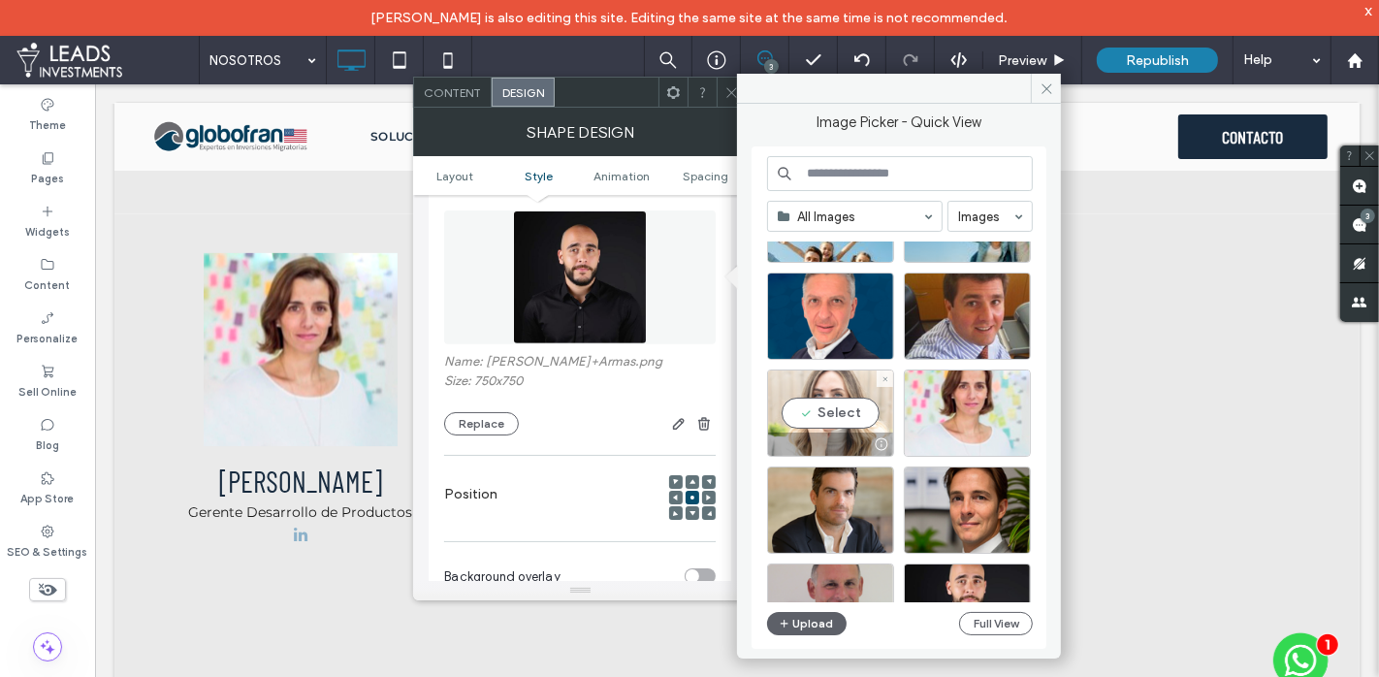
click at [864, 413] on div "Select" at bounding box center [830, 413] width 127 height 87
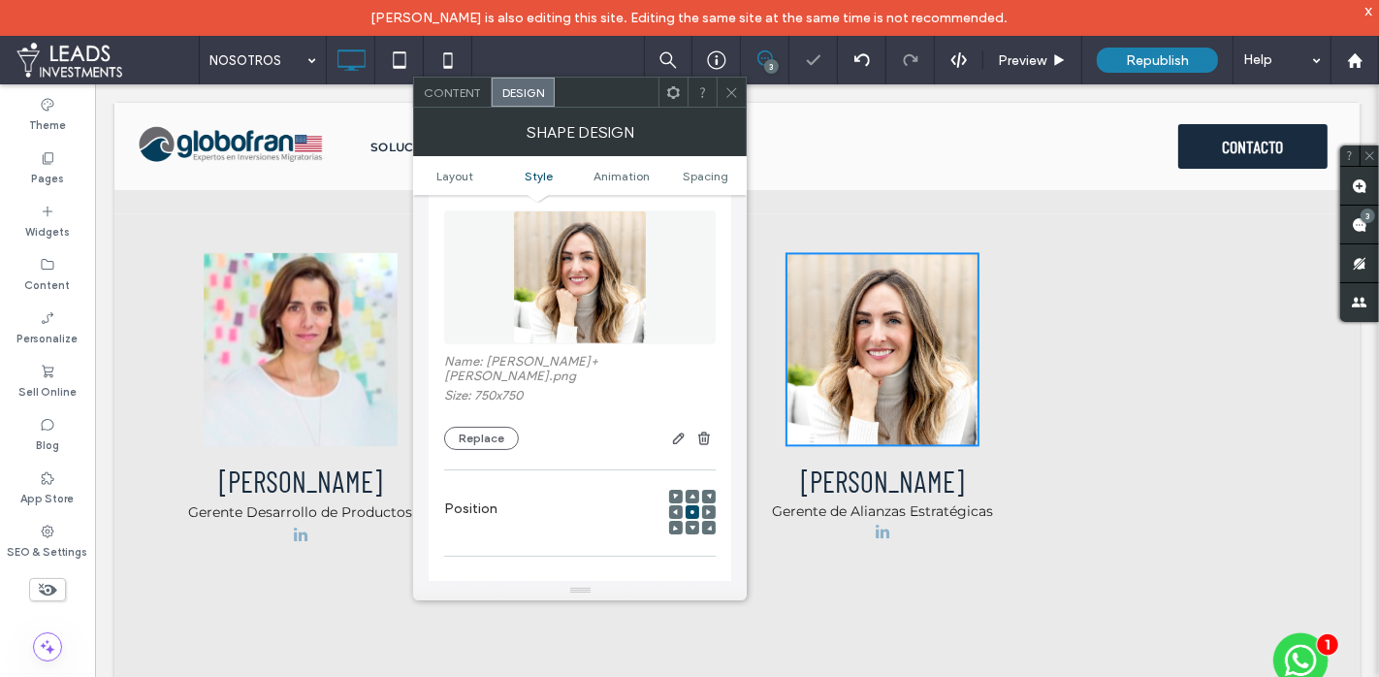
click at [734, 90] on icon at bounding box center [732, 92] width 15 height 15
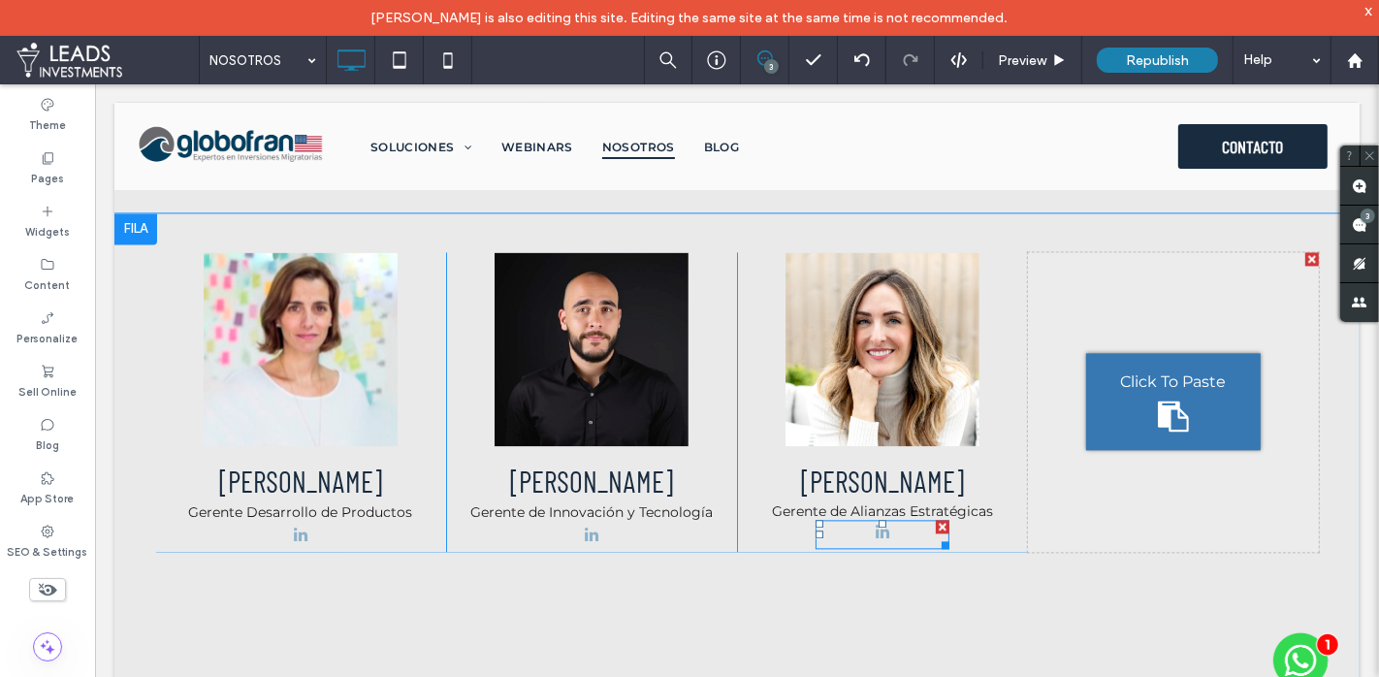
click at [884, 519] on span "linkedin" at bounding box center [882, 531] width 24 height 24
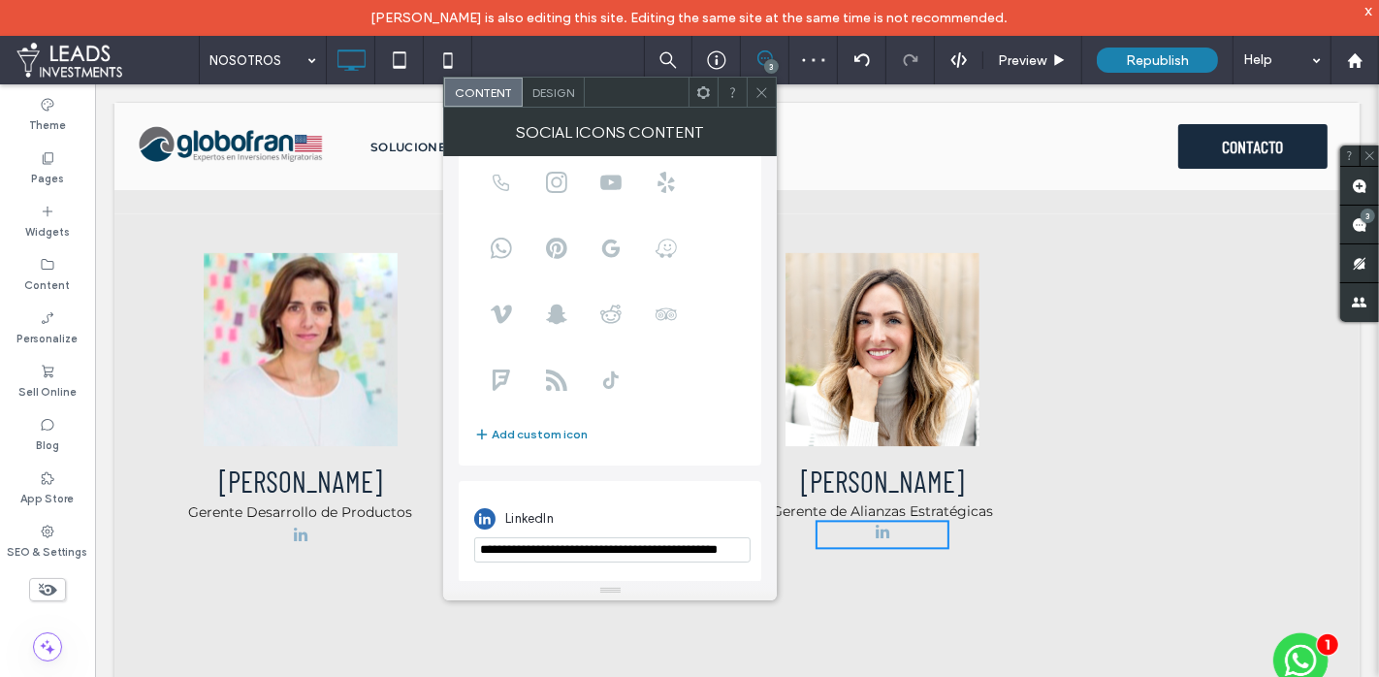
scroll to position [0, 47]
drag, startPoint x: 574, startPoint y: 632, endPoint x: 862, endPoint y: 639, distance: 288.2
paste input "url"
type input "**********"
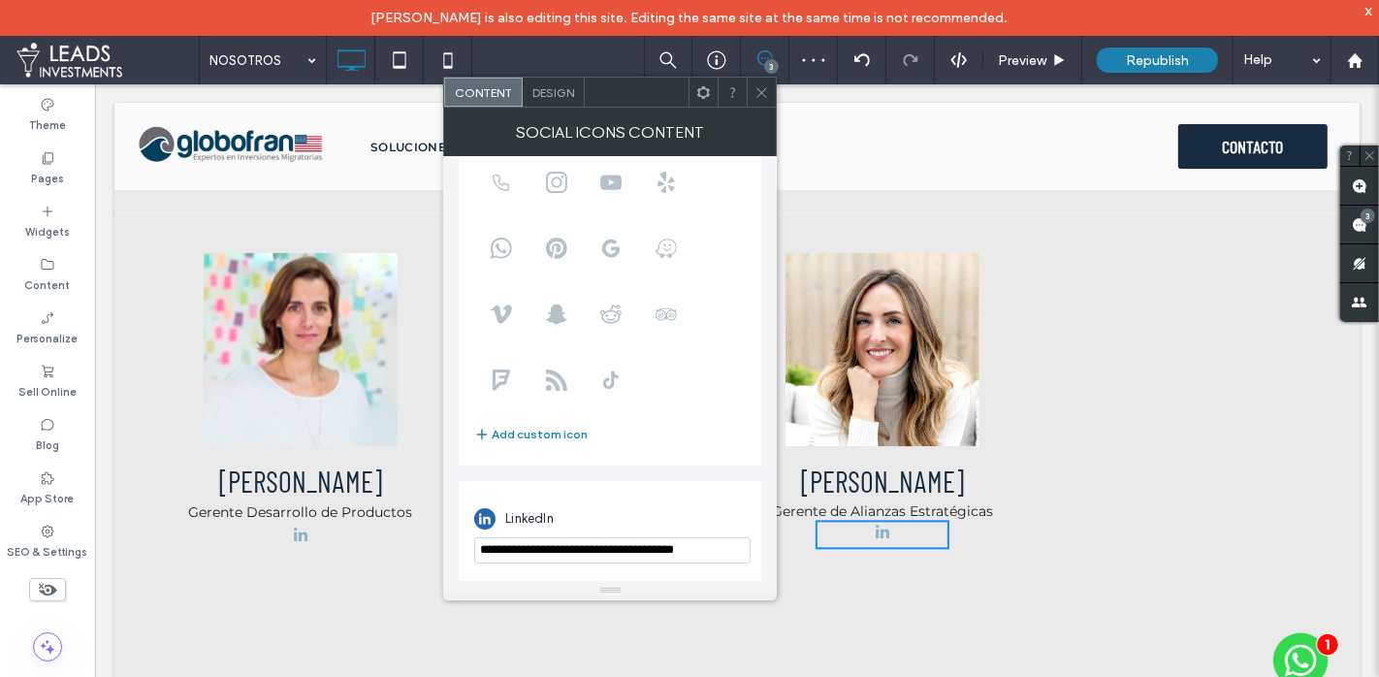
click at [731, 498] on div "**********" at bounding box center [610, 532] width 272 height 82
drag, startPoint x: 762, startPoint y: 92, endPoint x: 966, endPoint y: 0, distance: 224.5
click at [762, 92] on use at bounding box center [763, 92] width 10 height 10
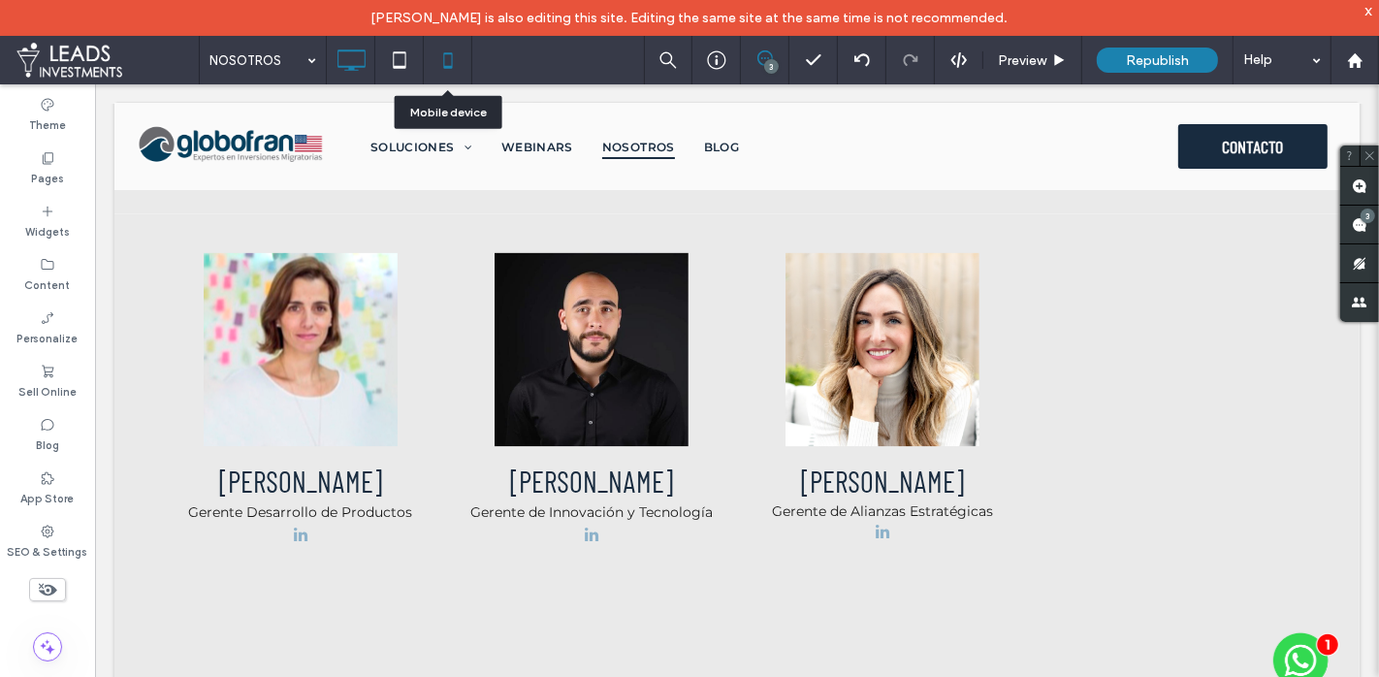
click at [453, 64] on icon at bounding box center [448, 60] width 39 height 39
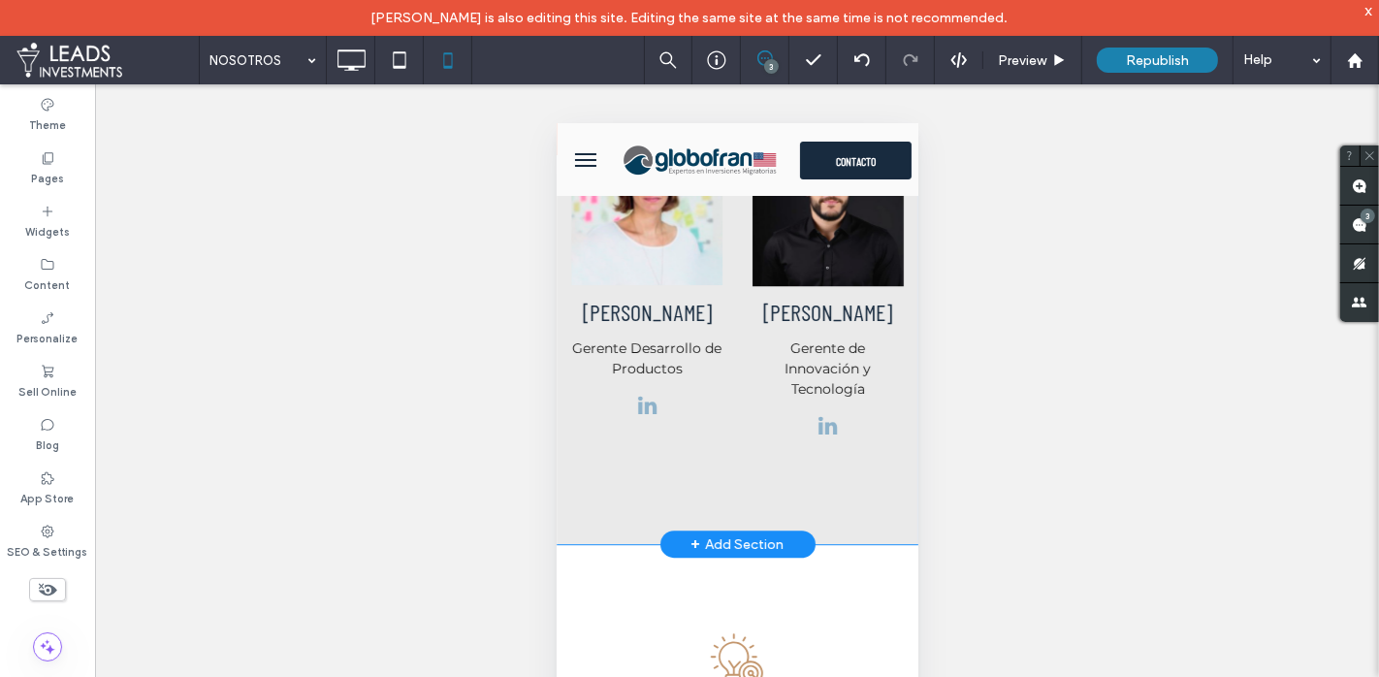
scroll to position [4622, 0]
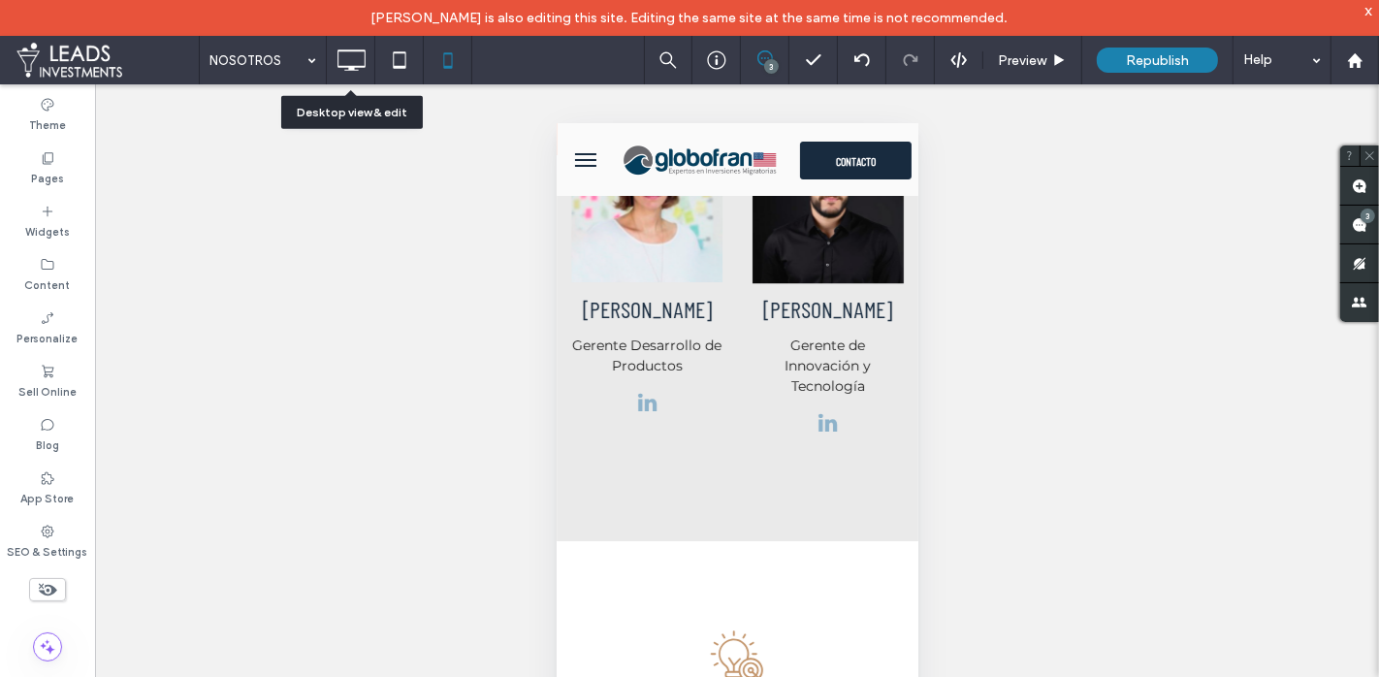
drag, startPoint x: 358, startPoint y: 57, endPoint x: 359, endPoint y: 68, distance: 10.7
click at [359, 57] on icon at bounding box center [351, 60] width 39 height 39
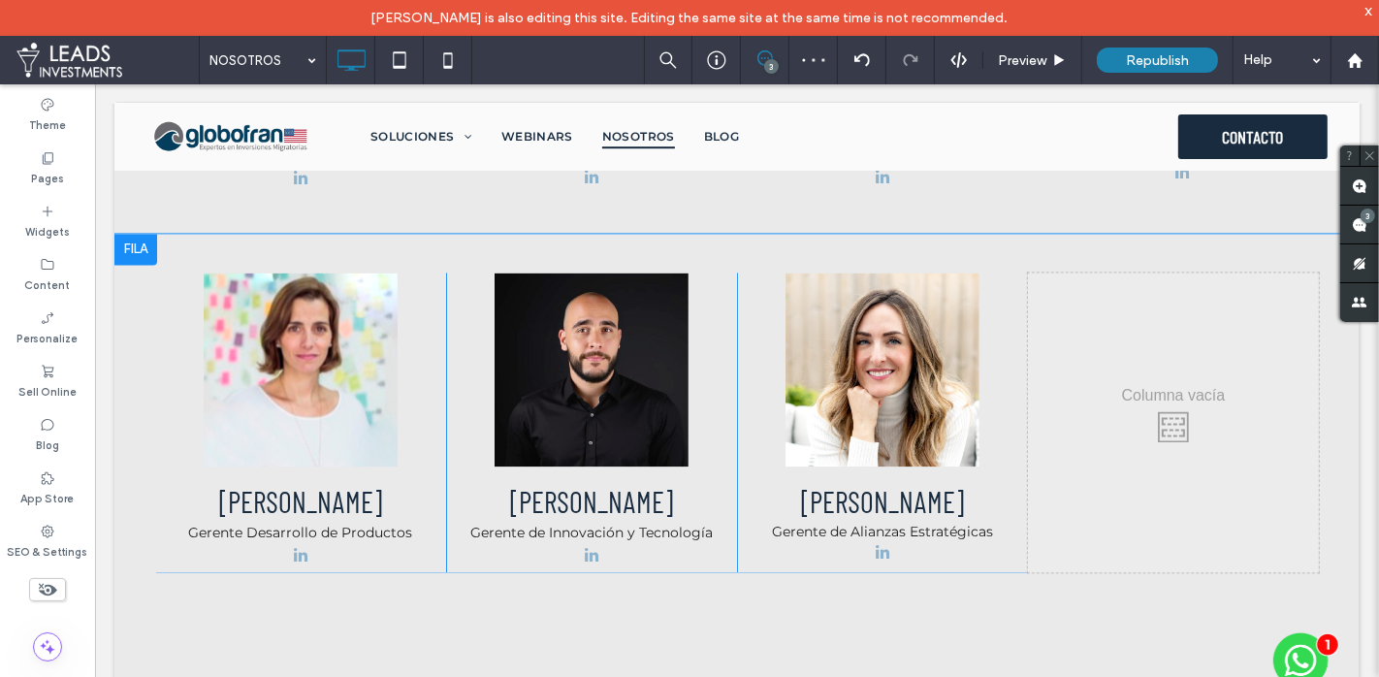
scroll to position [3483, 0]
click at [1003, 273] on div "[PERSON_NAME] Gerente de Alianzas Estratégicas Click To Paste" at bounding box center [881, 423] width 291 height 300
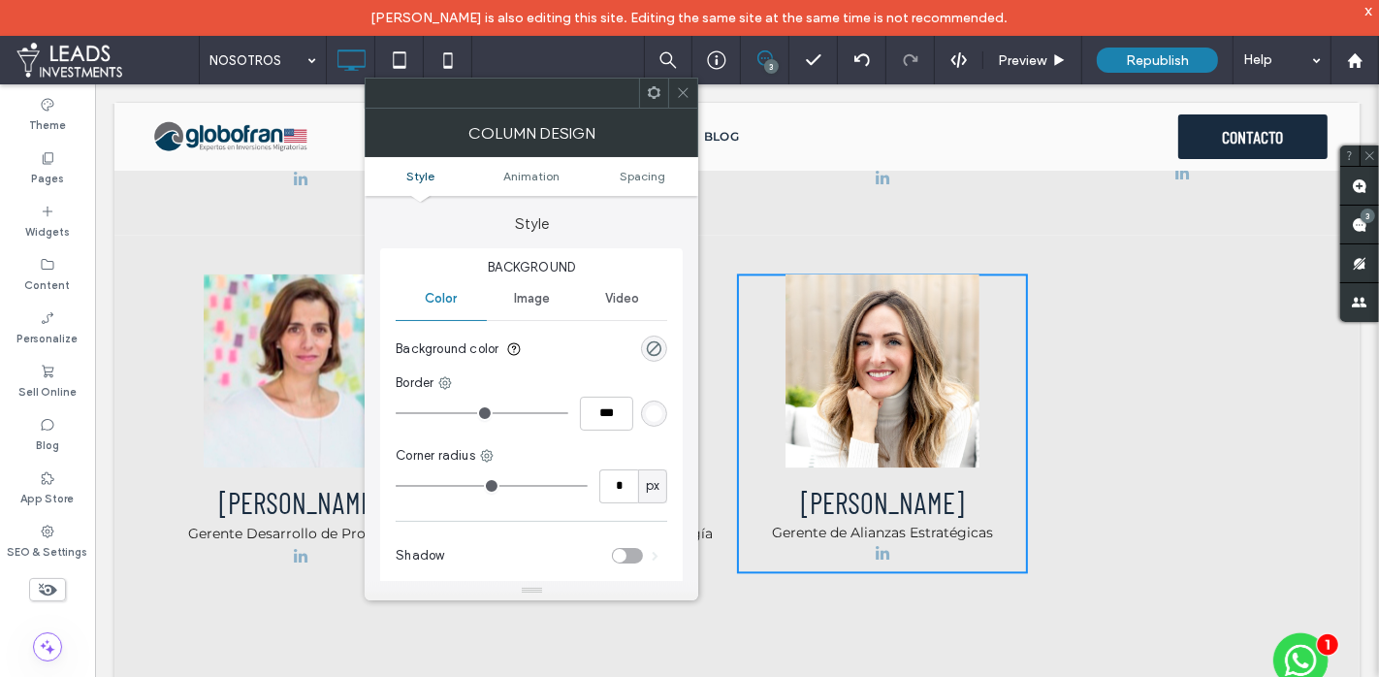
click at [647, 83] on span at bounding box center [654, 93] width 15 height 29
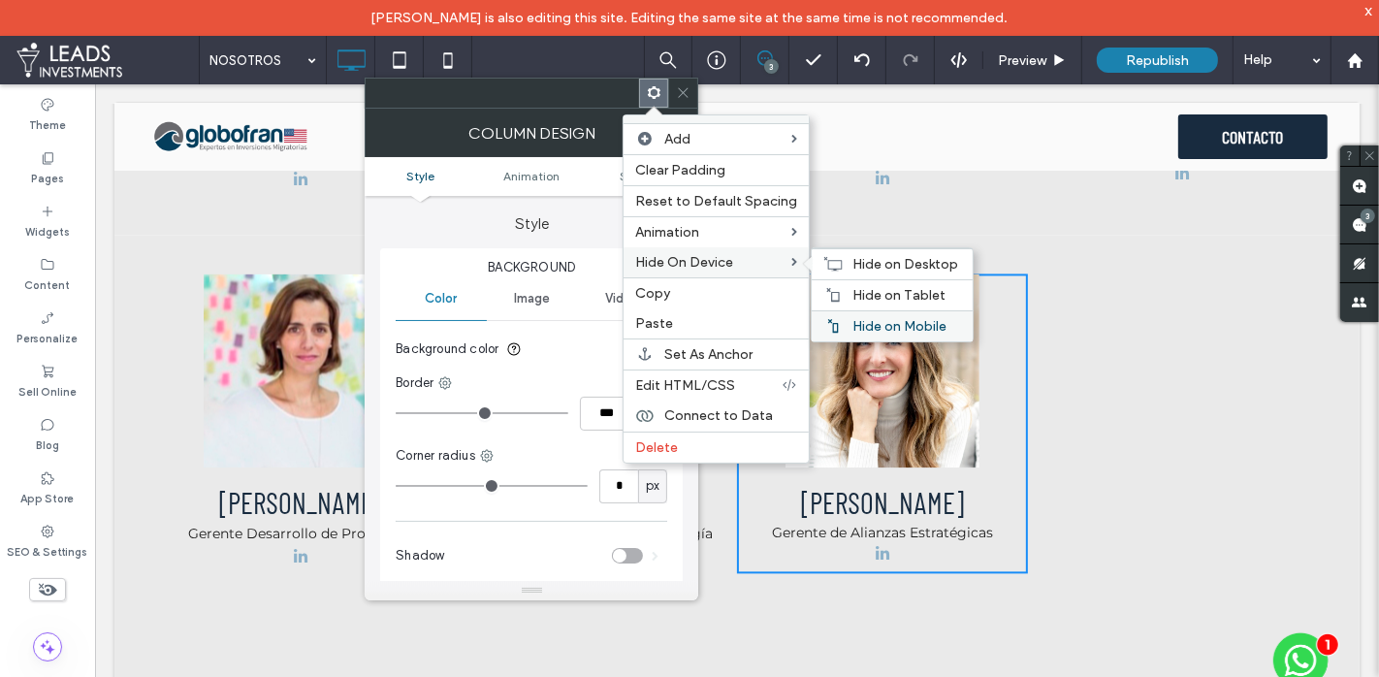
click at [897, 320] on span "Hide on Mobile" at bounding box center [900, 326] width 94 height 16
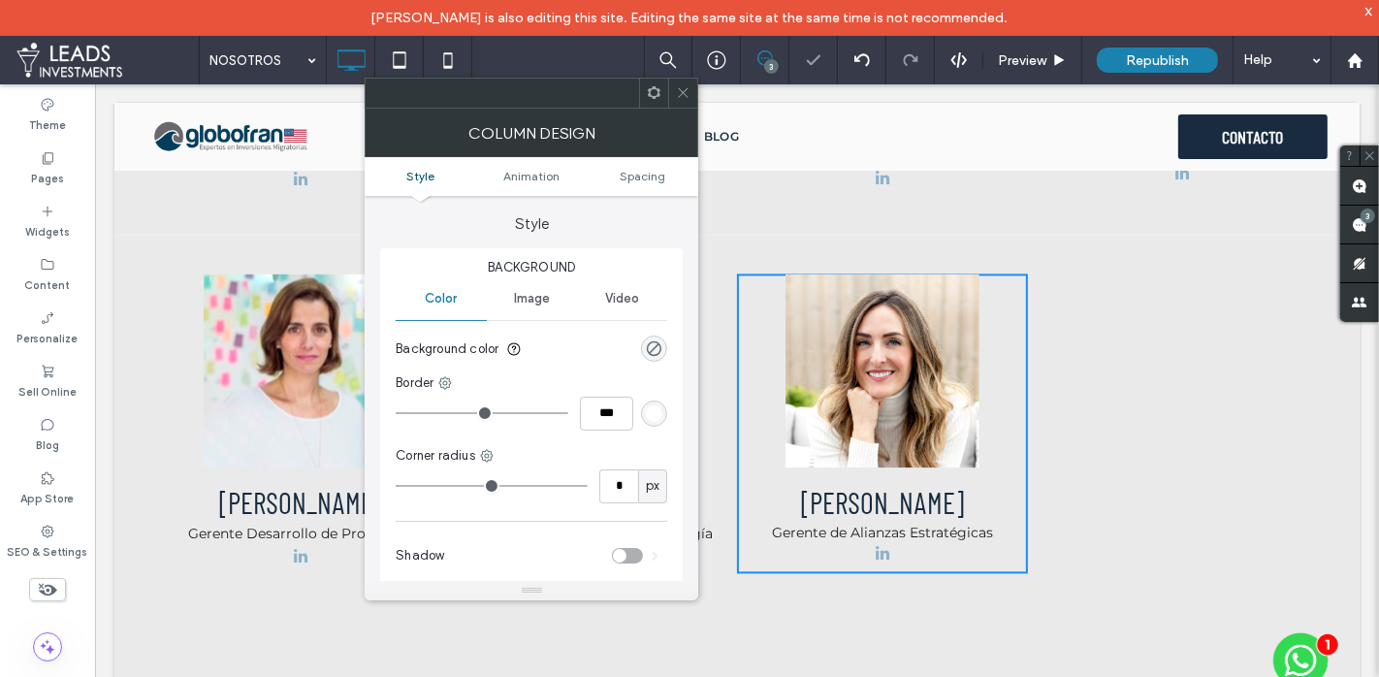
click at [691, 92] on icon at bounding box center [683, 92] width 15 height 15
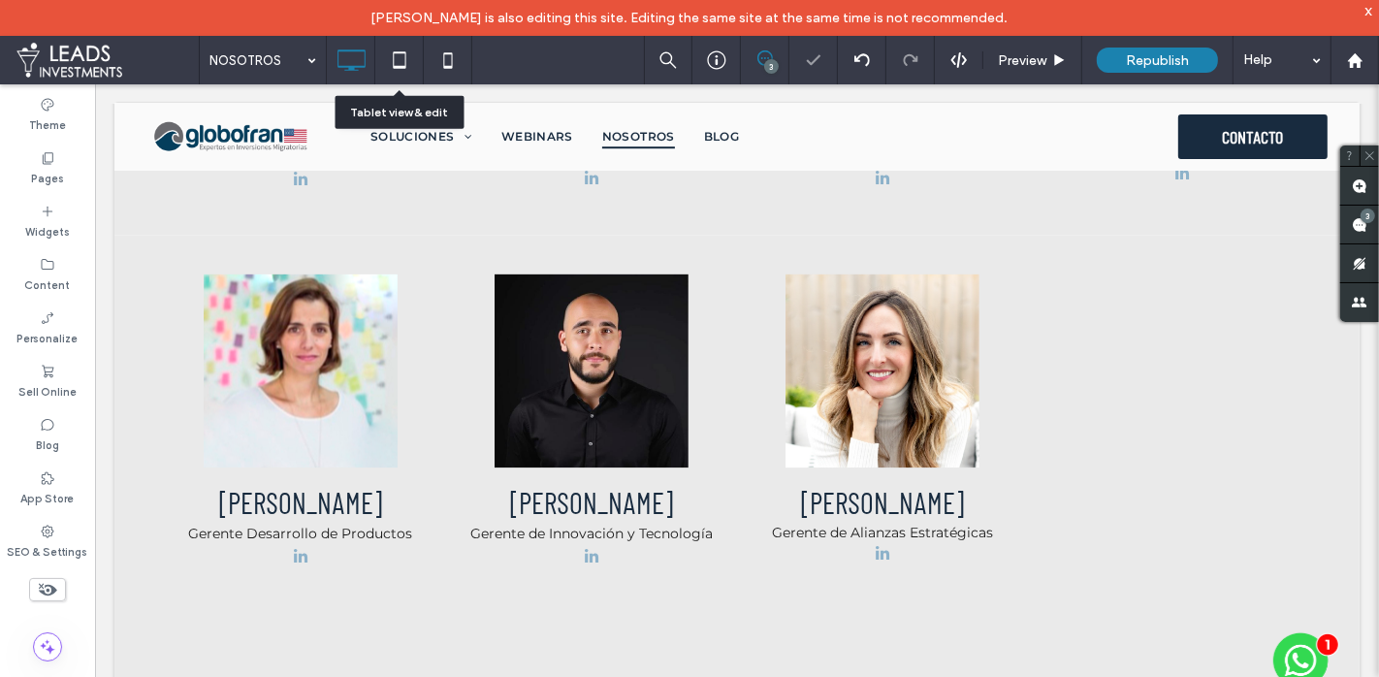
drag, startPoint x: 395, startPoint y: 50, endPoint x: 568, endPoint y: 214, distance: 238.1
click at [395, 50] on icon at bounding box center [399, 60] width 39 height 39
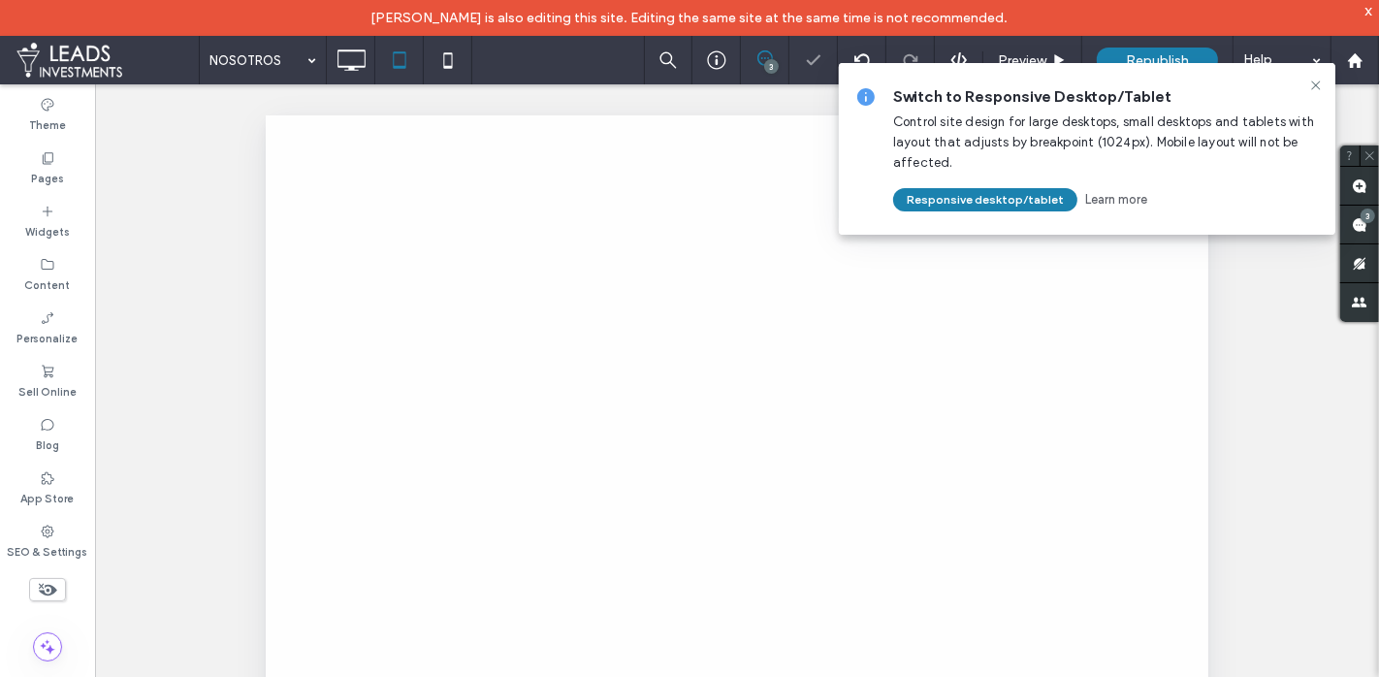
scroll to position [0, 0]
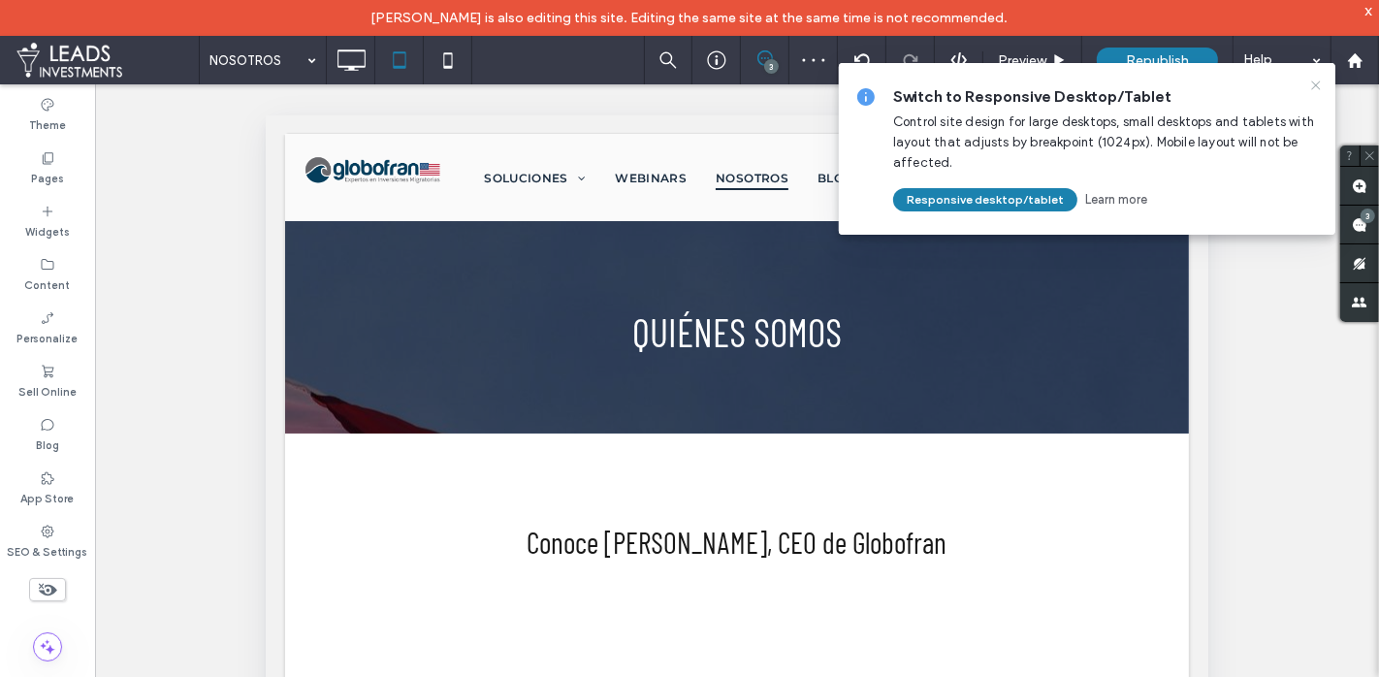
click at [1315, 85] on use at bounding box center [1316, 85] width 9 height 9
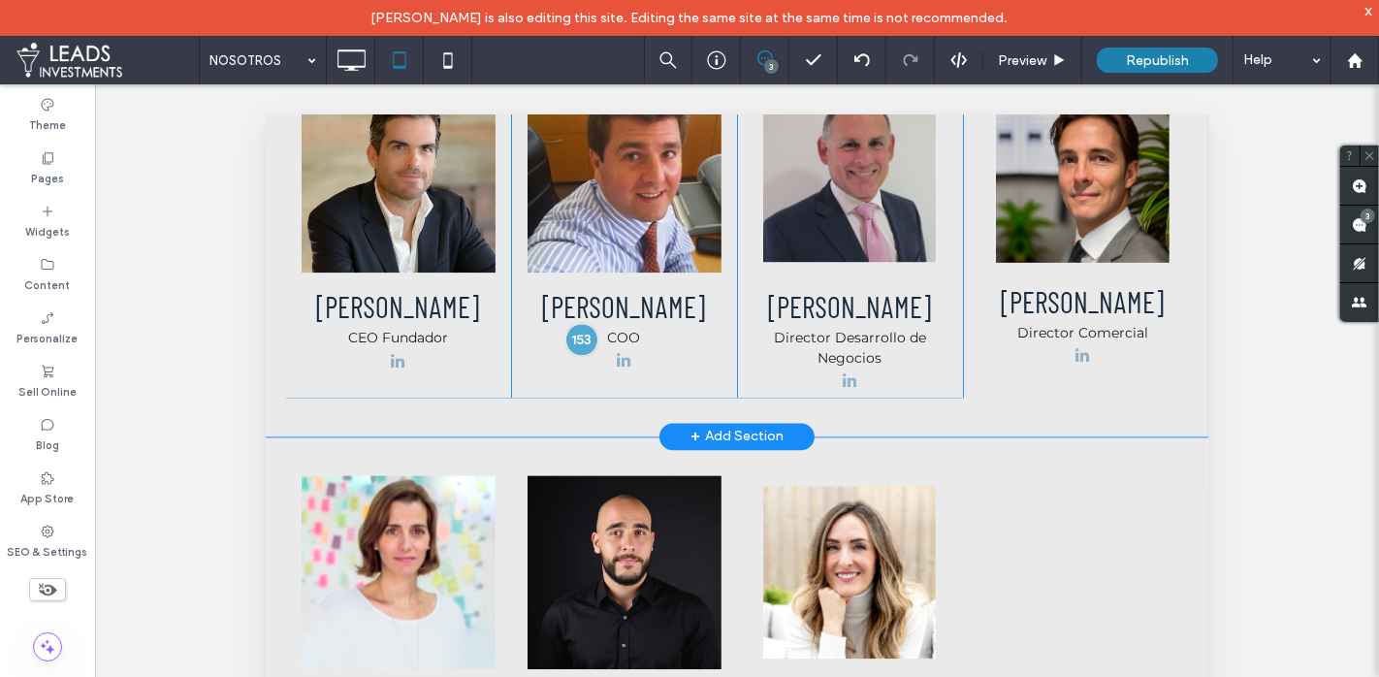
scroll to position [3572, 0]
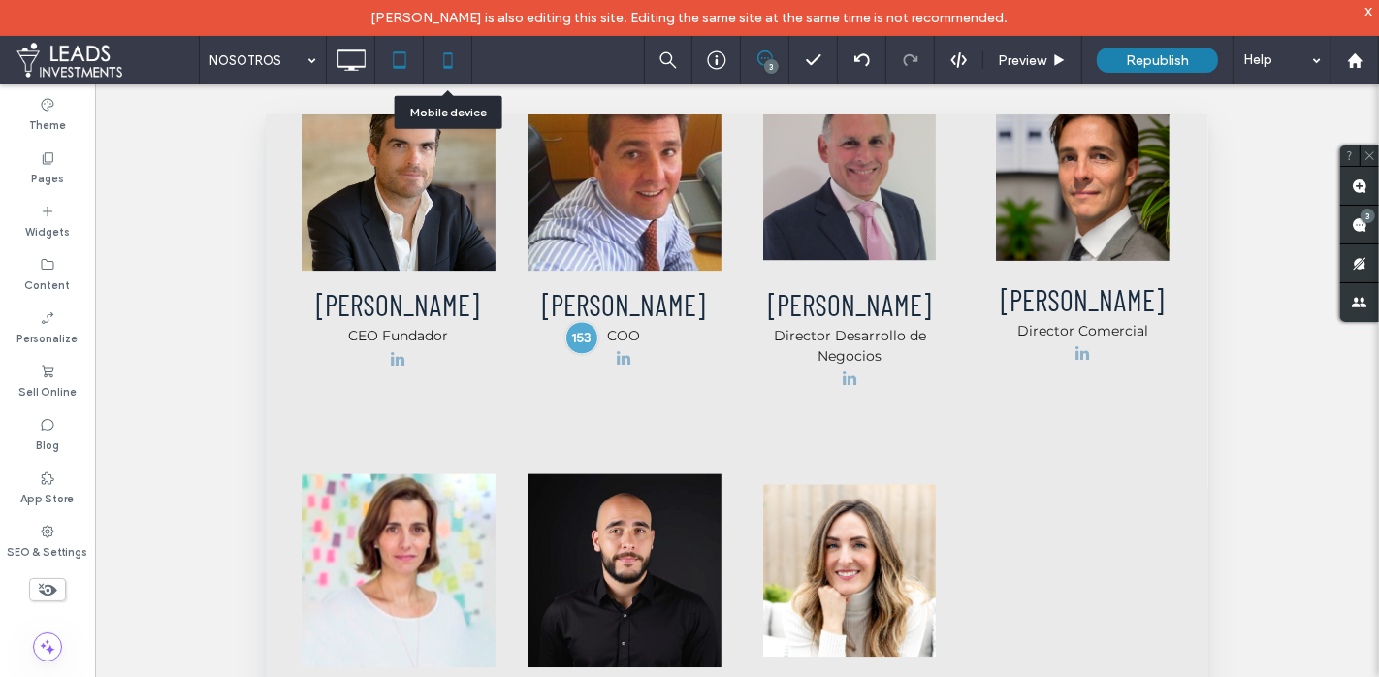
click at [450, 55] on icon at bounding box center [448, 60] width 39 height 39
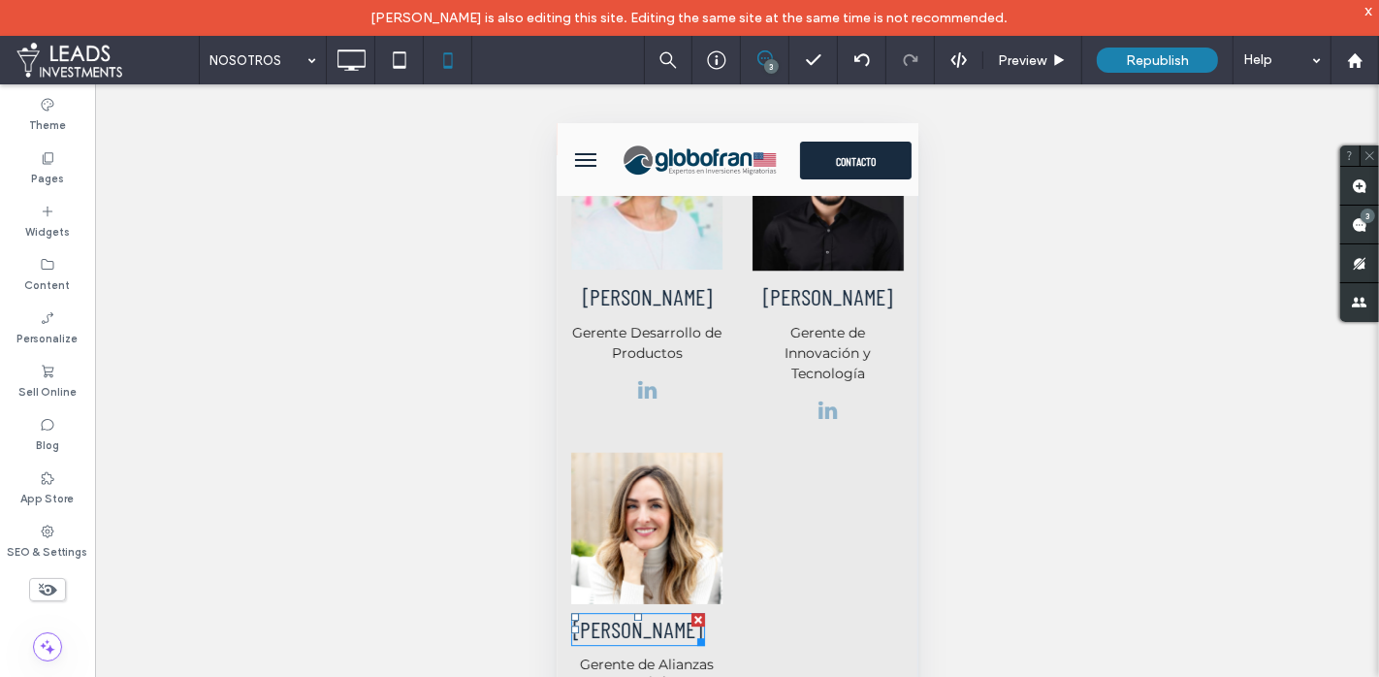
scroll to position [4635, 0]
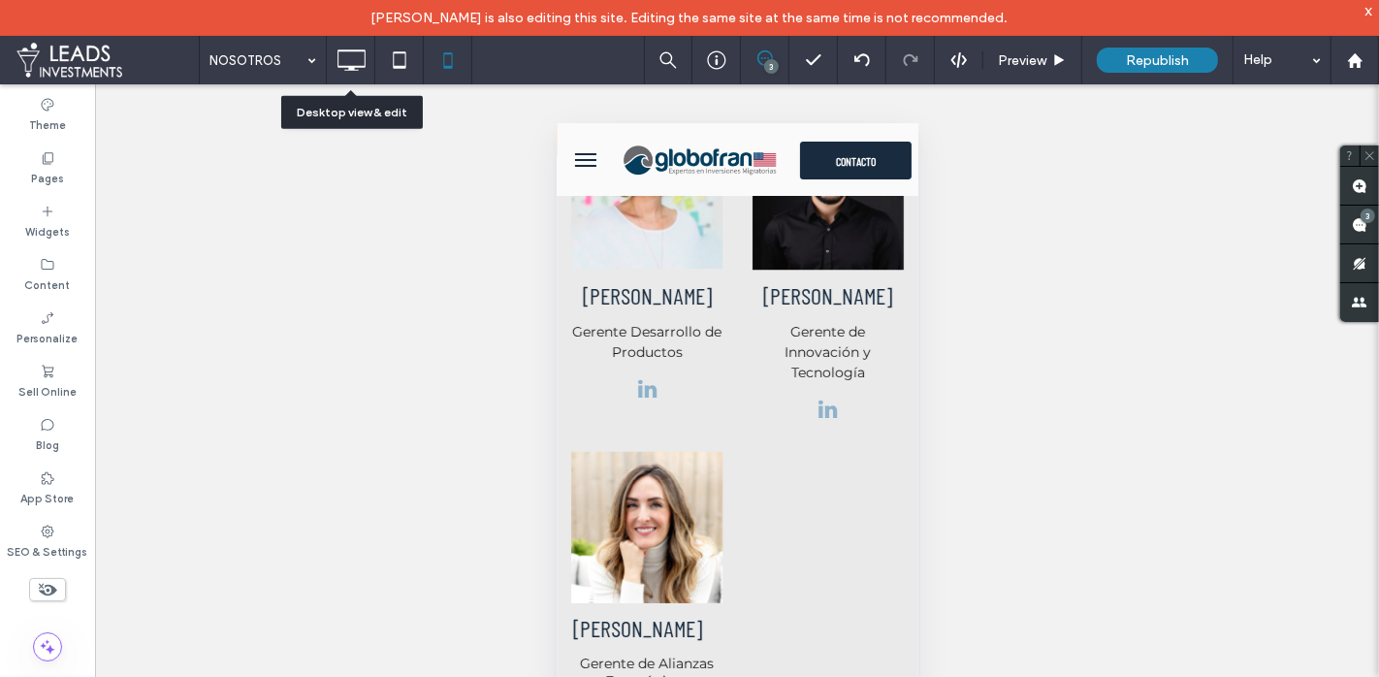
click at [349, 65] on use at bounding box center [352, 59] width 28 height 21
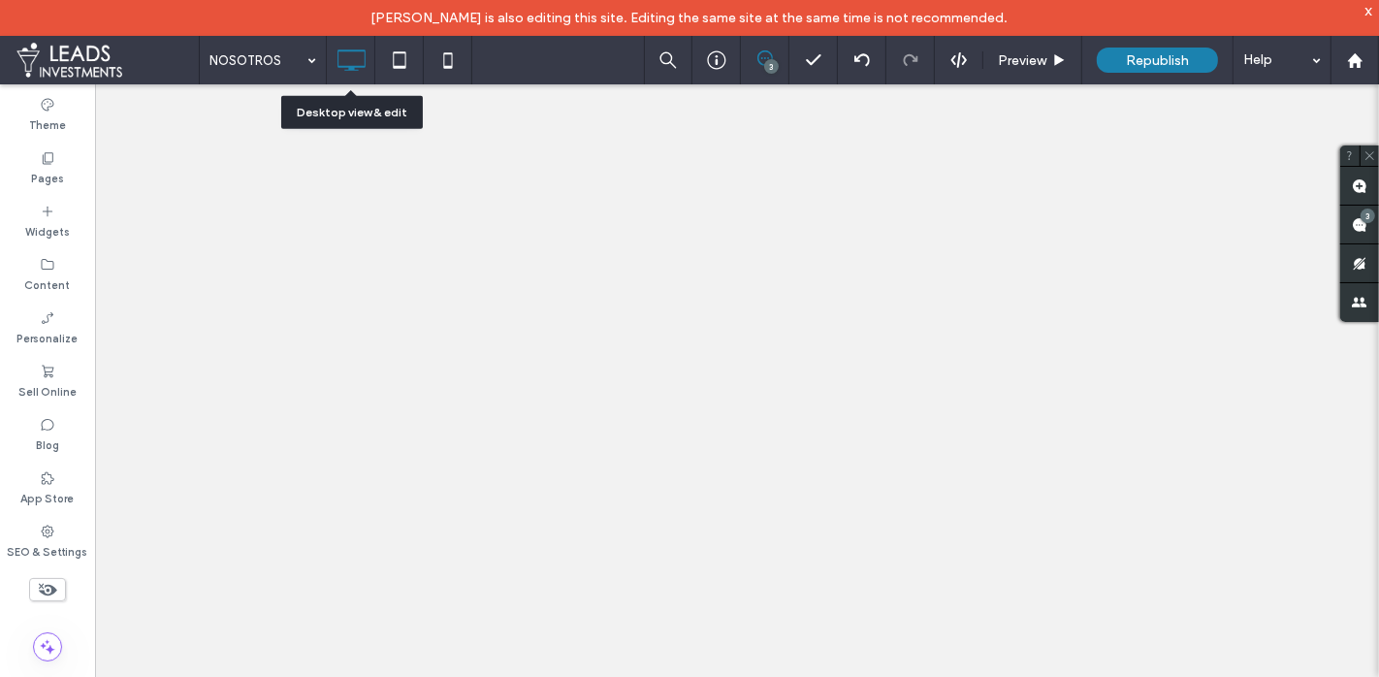
scroll to position [0, 0]
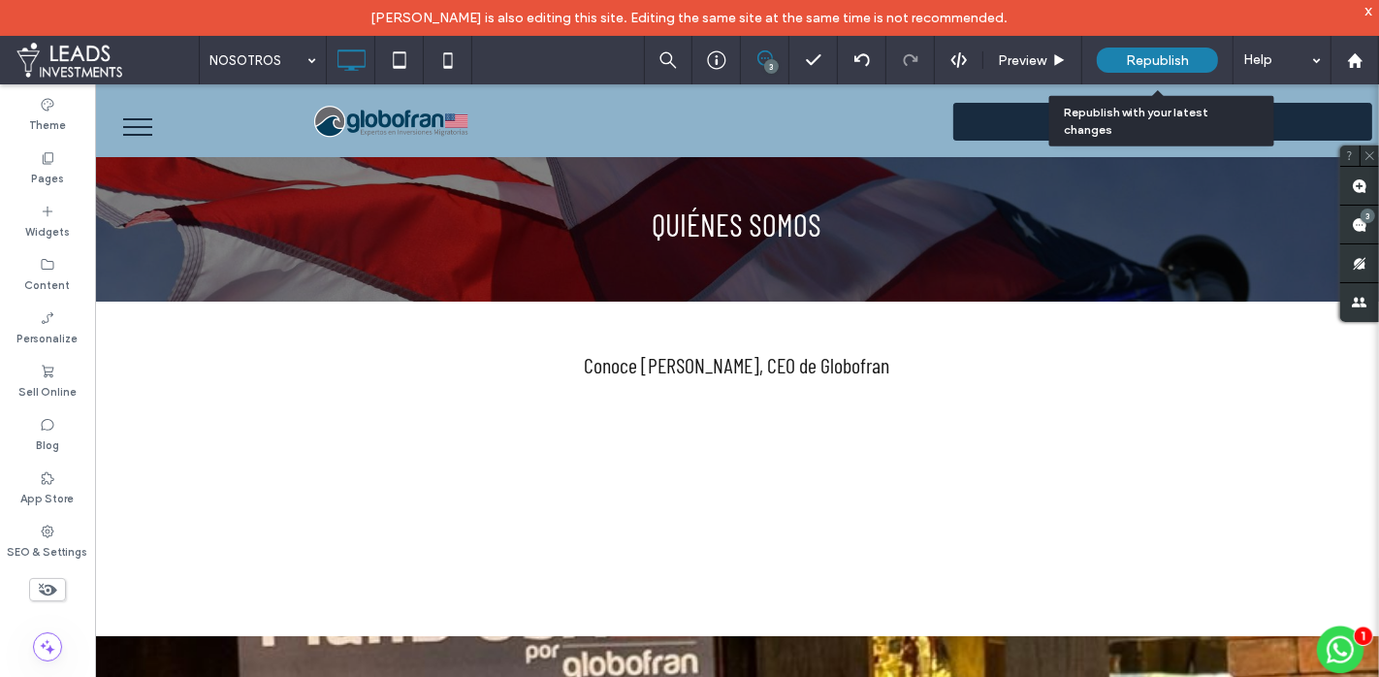
click at [1135, 58] on span "Republish" at bounding box center [1157, 60] width 63 height 16
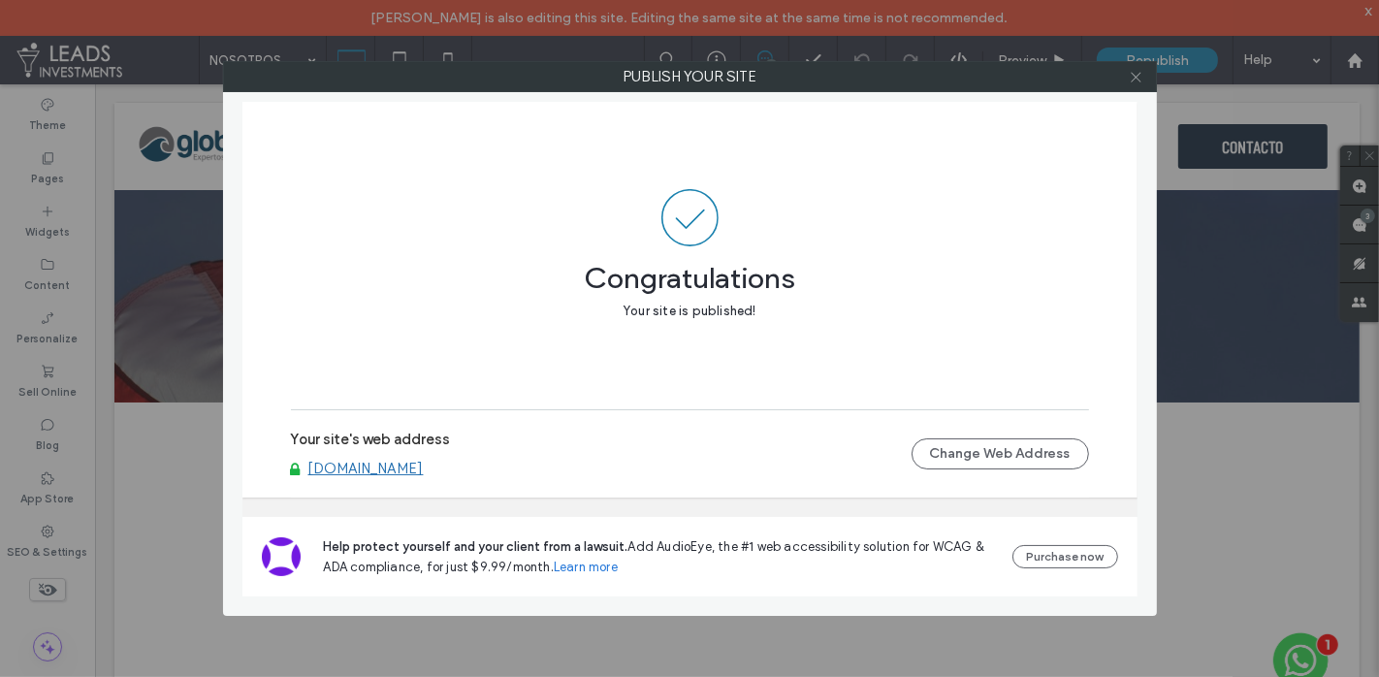
click at [1138, 79] on icon at bounding box center [1136, 77] width 15 height 15
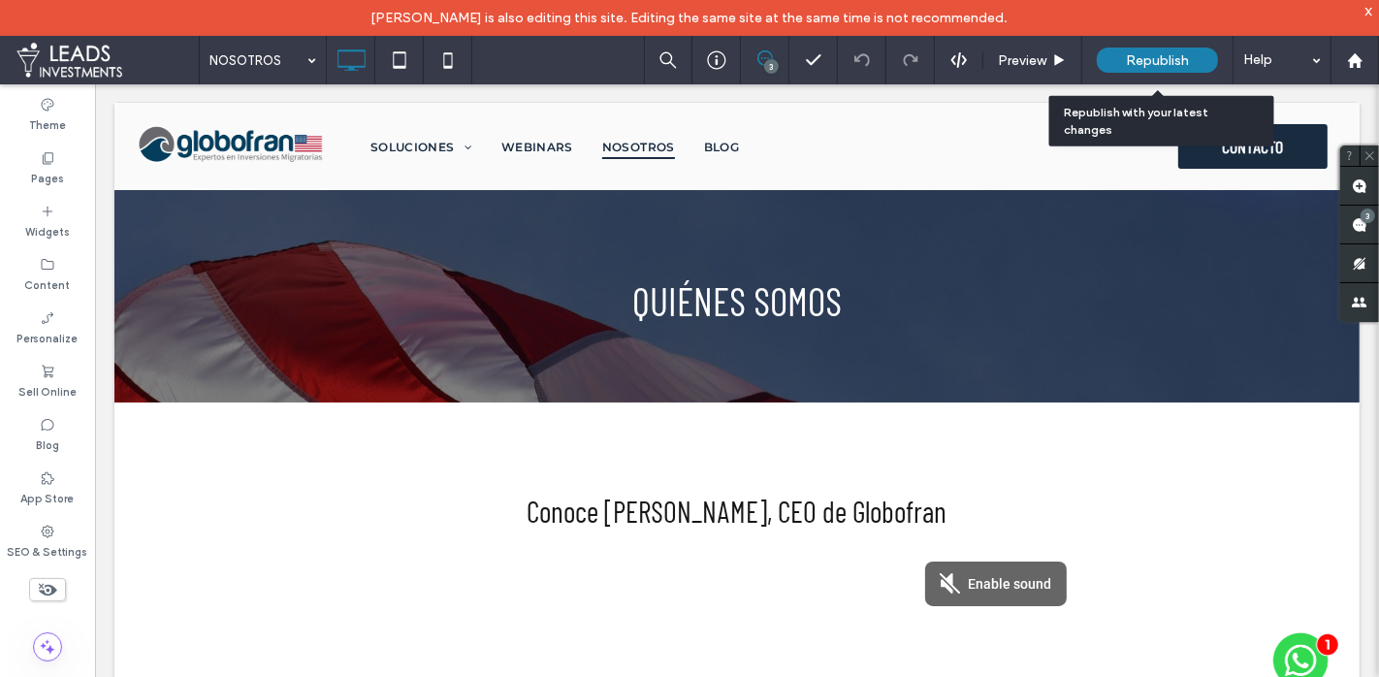
drag, startPoint x: 1130, startPoint y: 60, endPoint x: 995, endPoint y: 70, distance: 135.2
click at [1130, 60] on span "Republish" at bounding box center [1157, 60] width 63 height 16
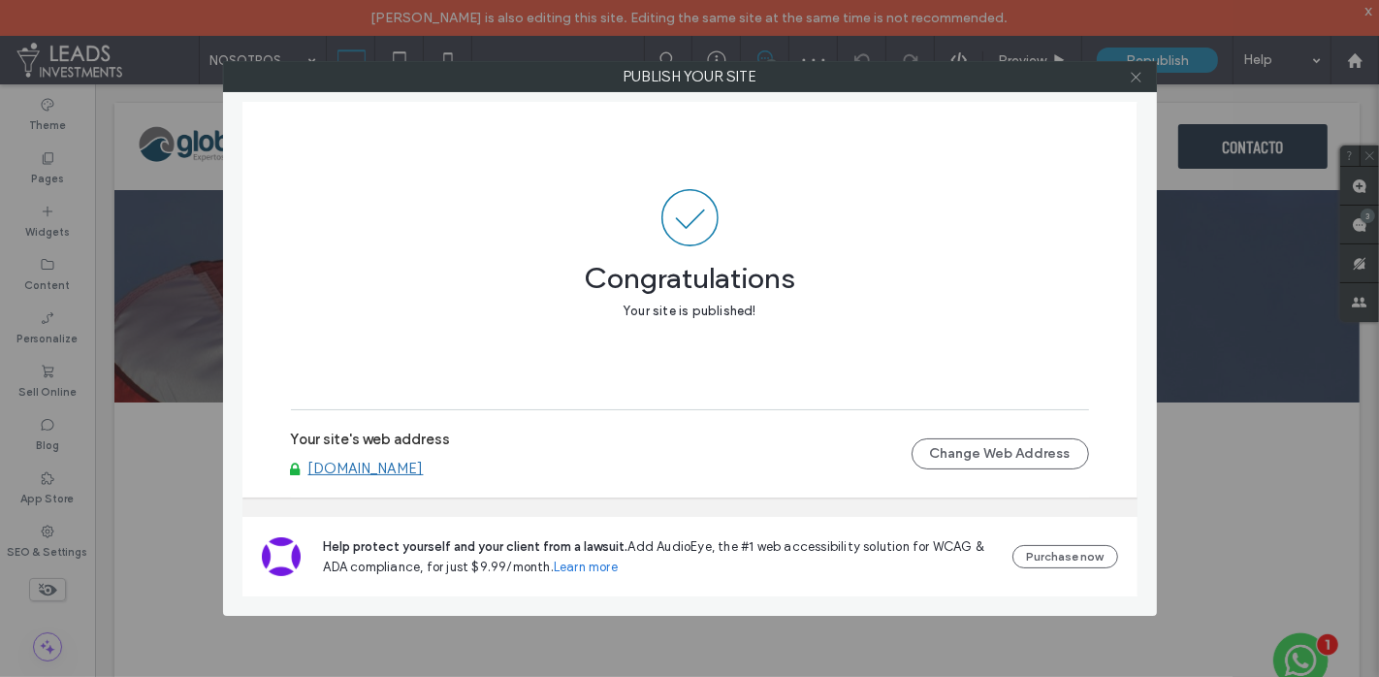
click at [1141, 80] on use at bounding box center [1136, 77] width 10 height 10
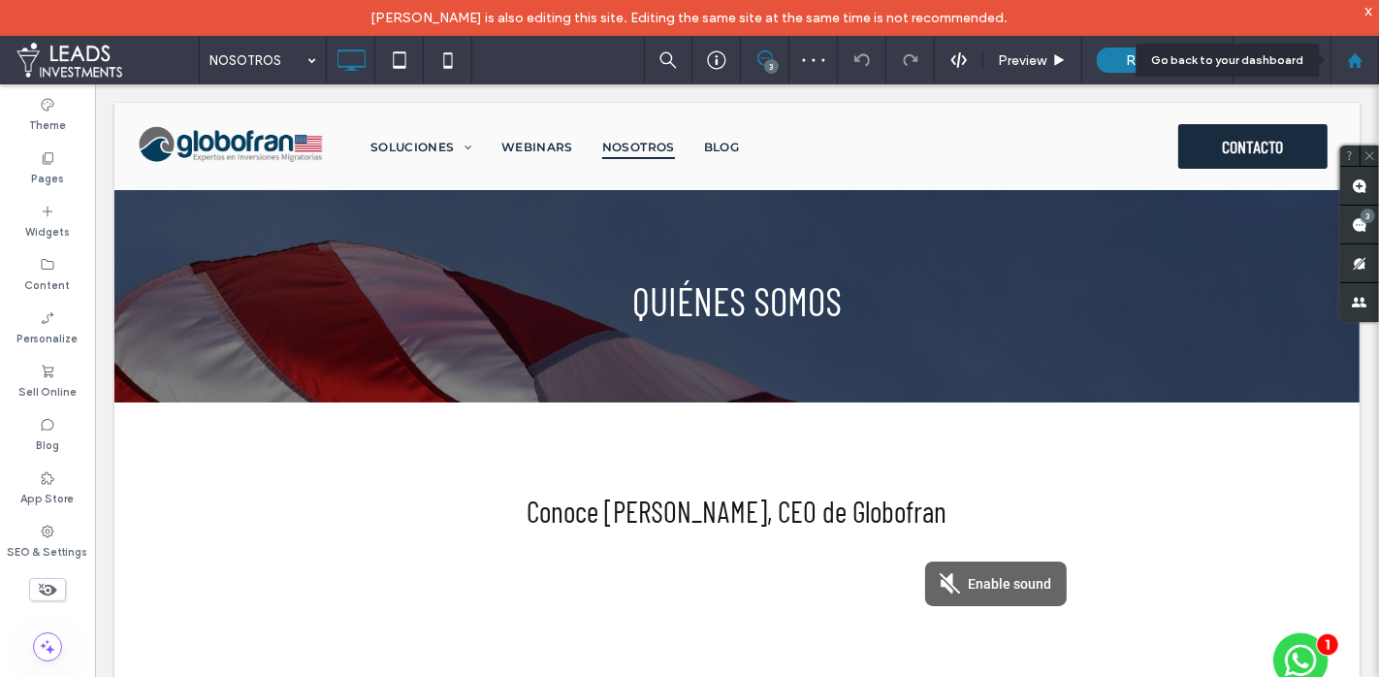
click at [1358, 57] on use at bounding box center [1354, 59] width 15 height 15
